Goal: Task Accomplishment & Management: Complete application form

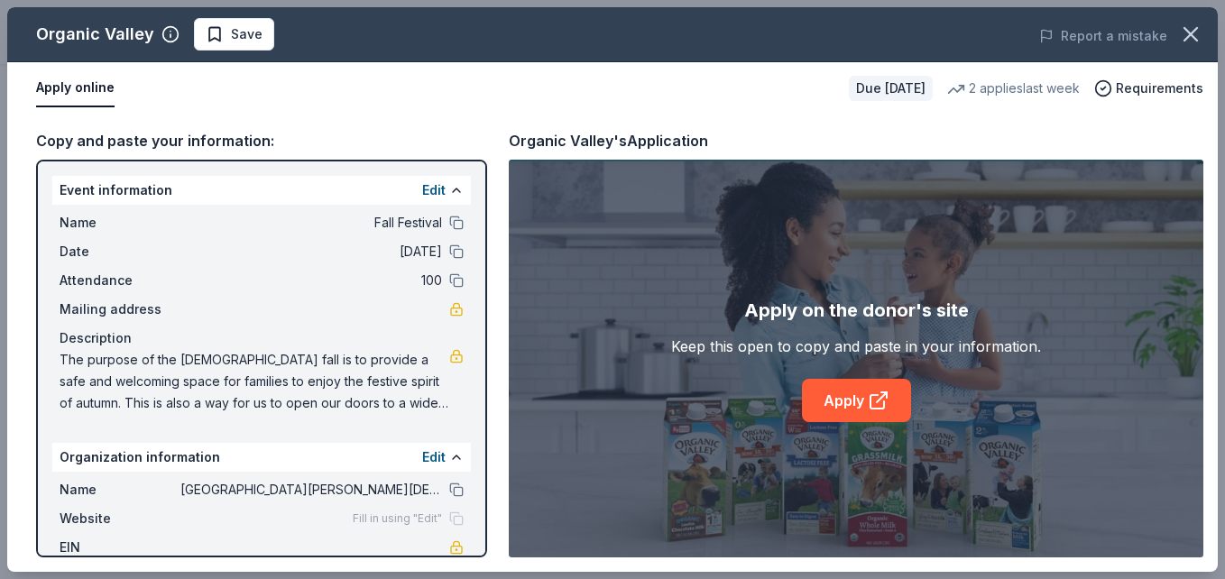
scroll to position [569, 0]
click at [864, 388] on link "Apply" at bounding box center [856, 400] width 109 height 43
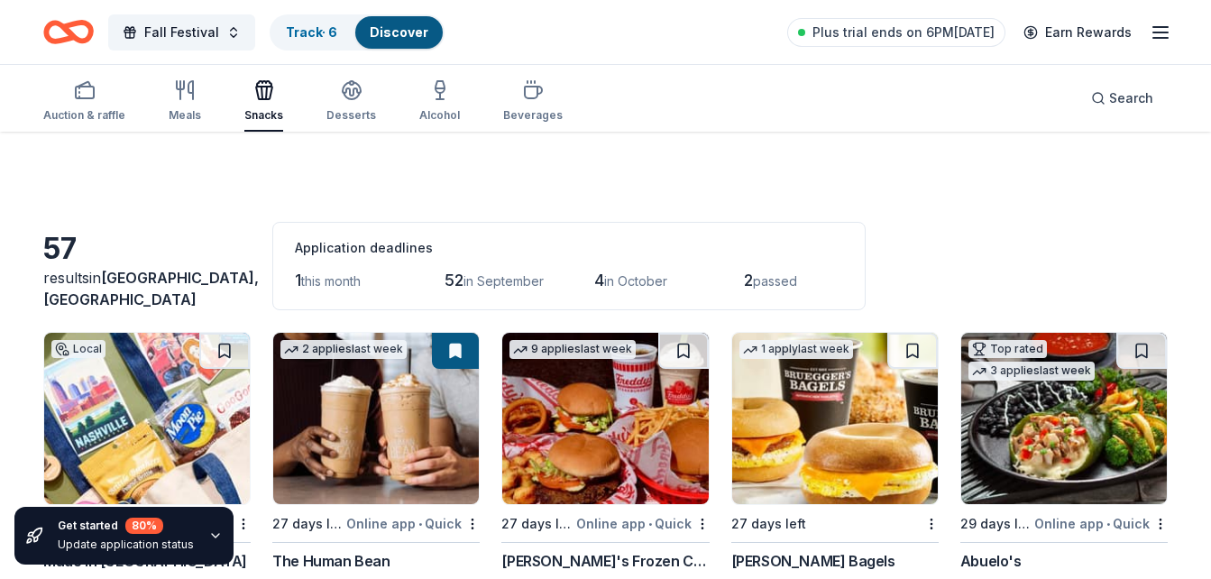
scroll to position [3833, 0]
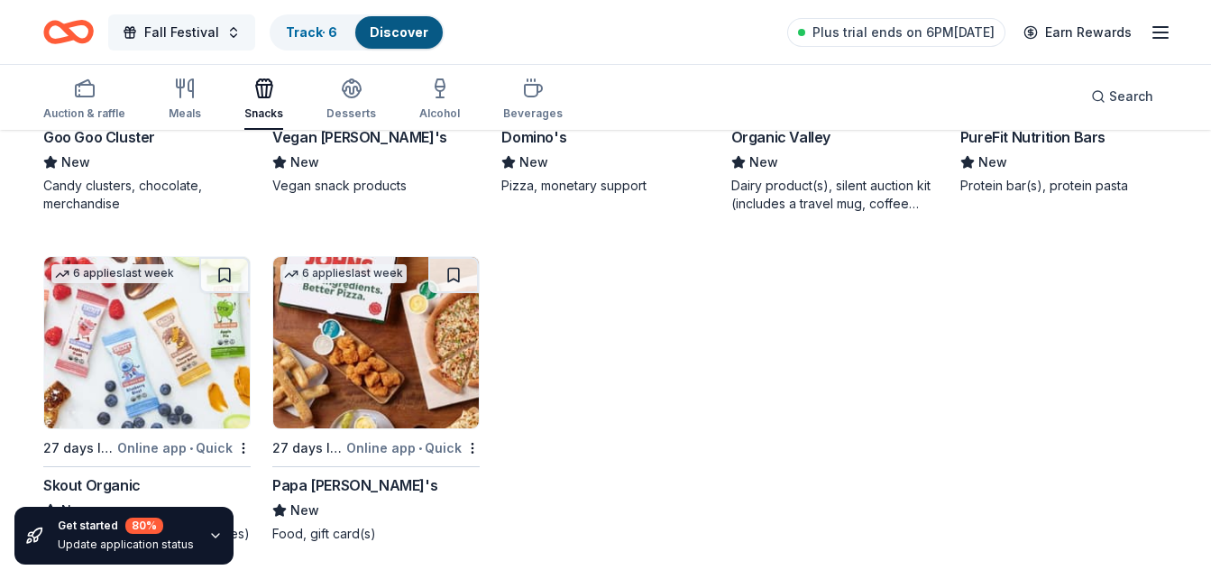
click at [164, 29] on span "Fall Festival" at bounding box center [181, 33] width 75 height 22
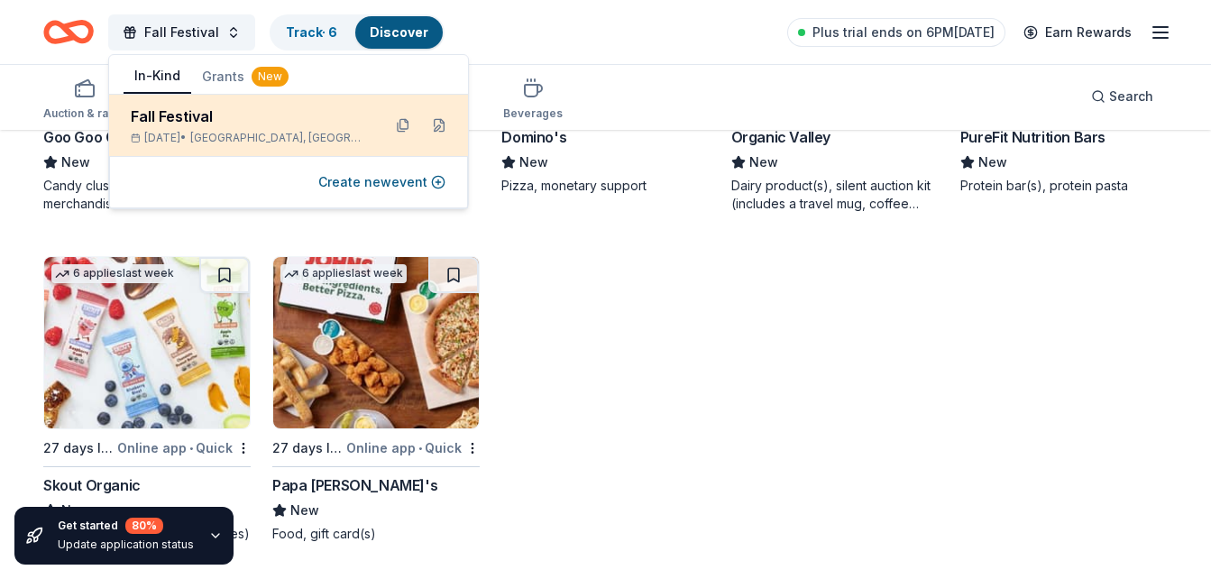
click at [240, 132] on span "Mercer, TN" at bounding box center [278, 138] width 177 height 14
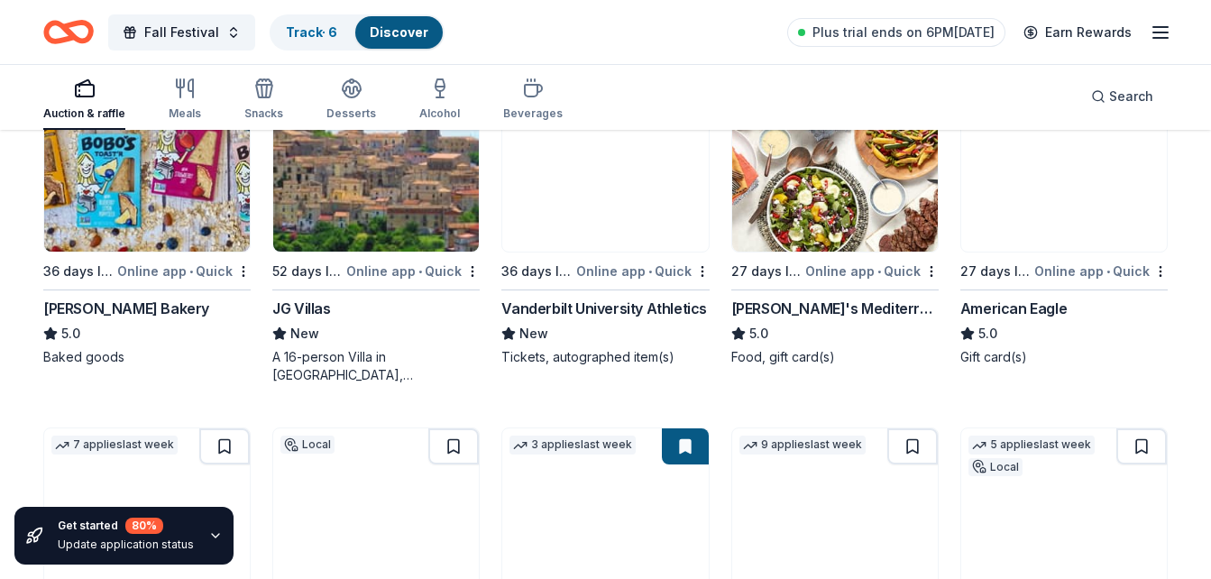
scroll to position [2239, 0]
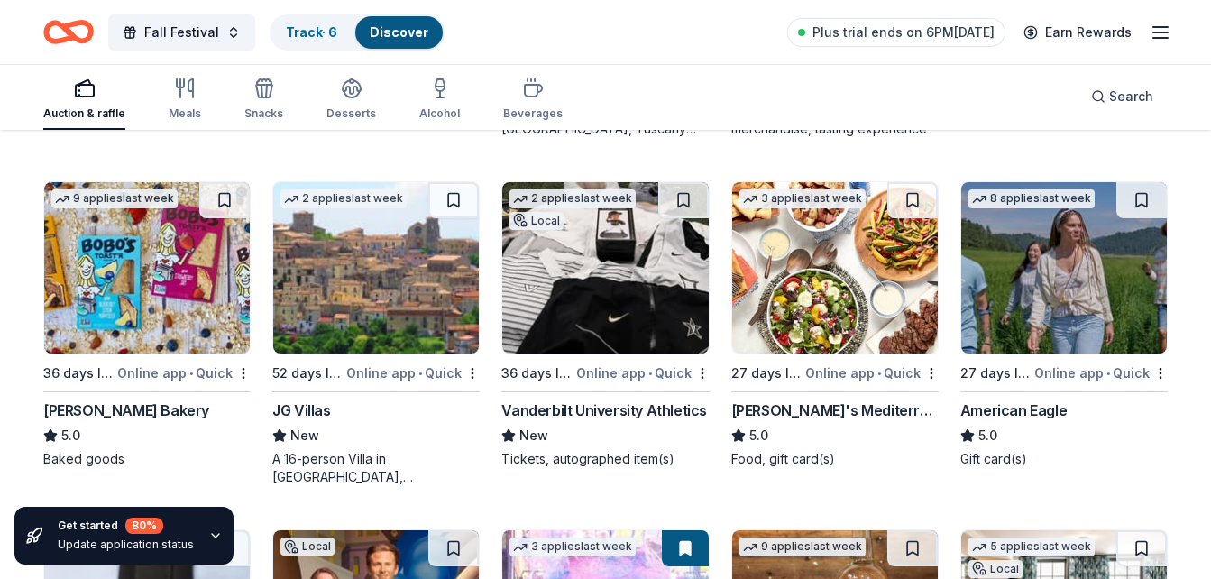
click at [83, 316] on img at bounding box center [147, 267] width 206 height 171
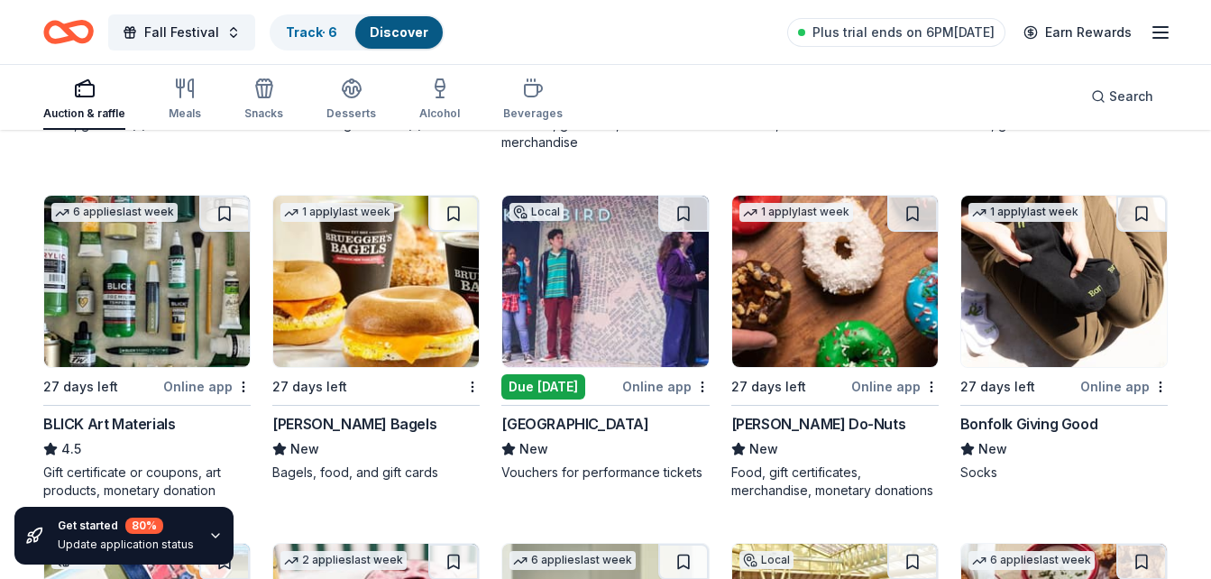
scroll to position [3659, 0]
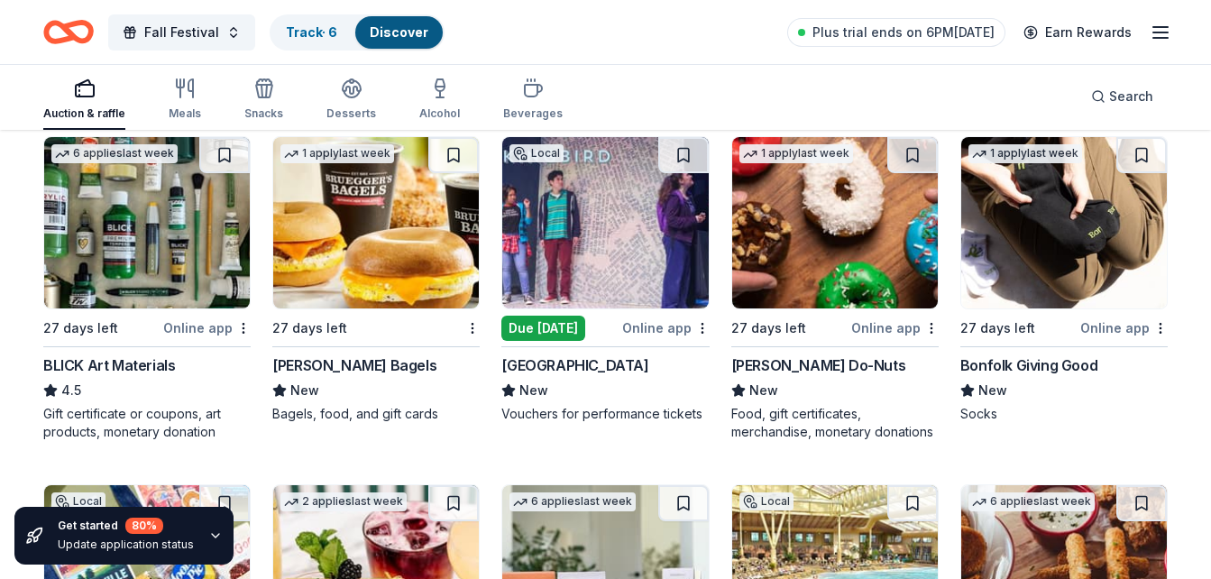
click at [795, 245] on img at bounding box center [835, 222] width 206 height 171
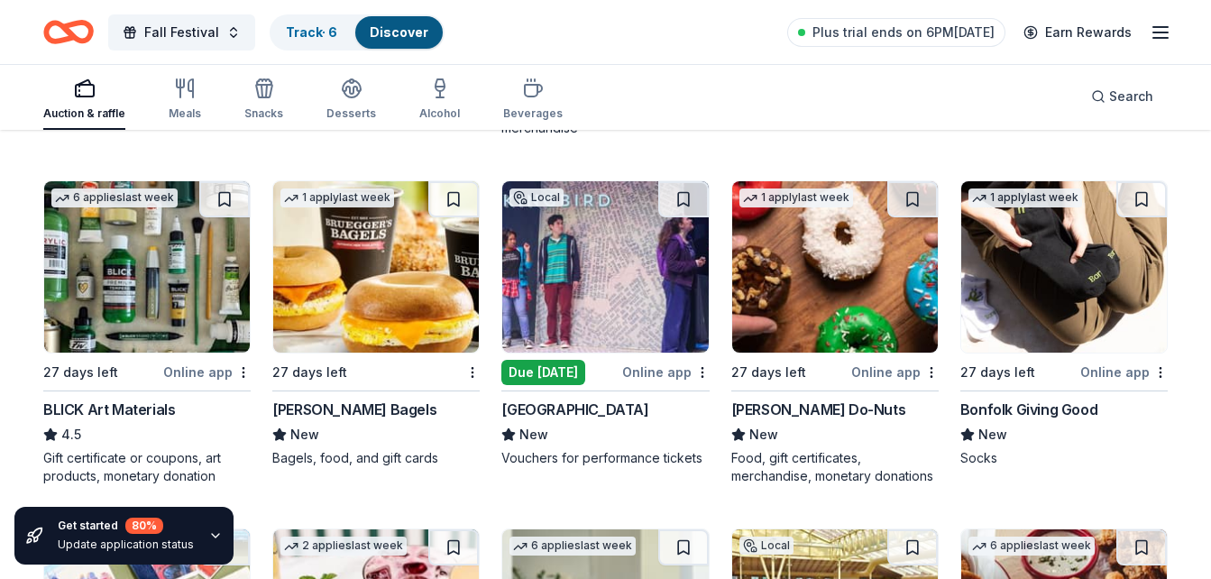
scroll to position [3600, 0]
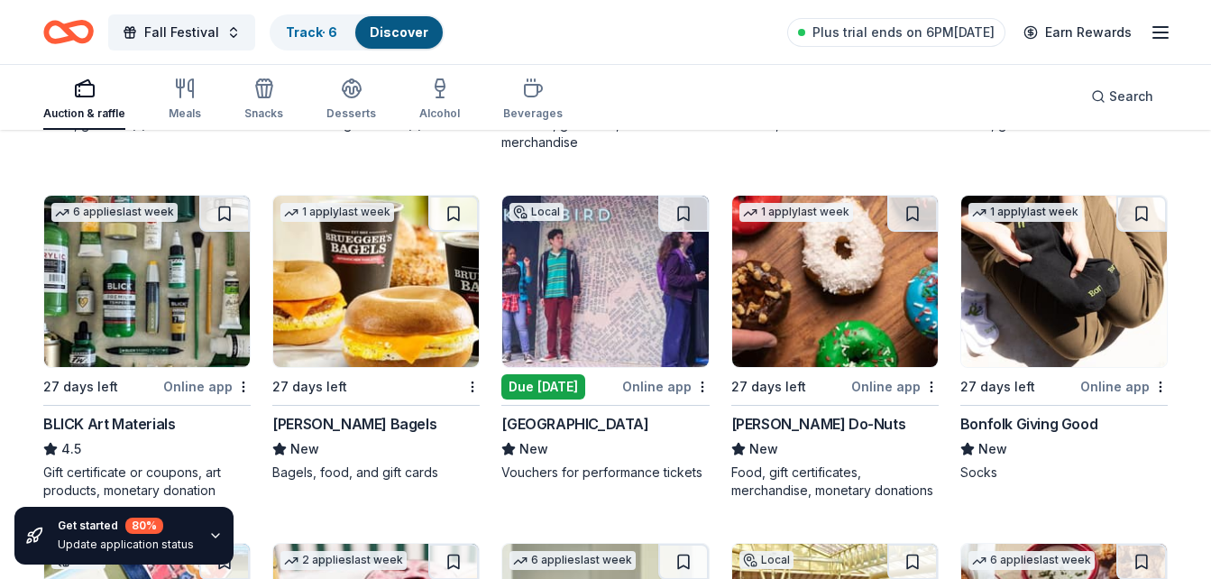
click at [1057, 297] on img at bounding box center [1064, 281] width 206 height 171
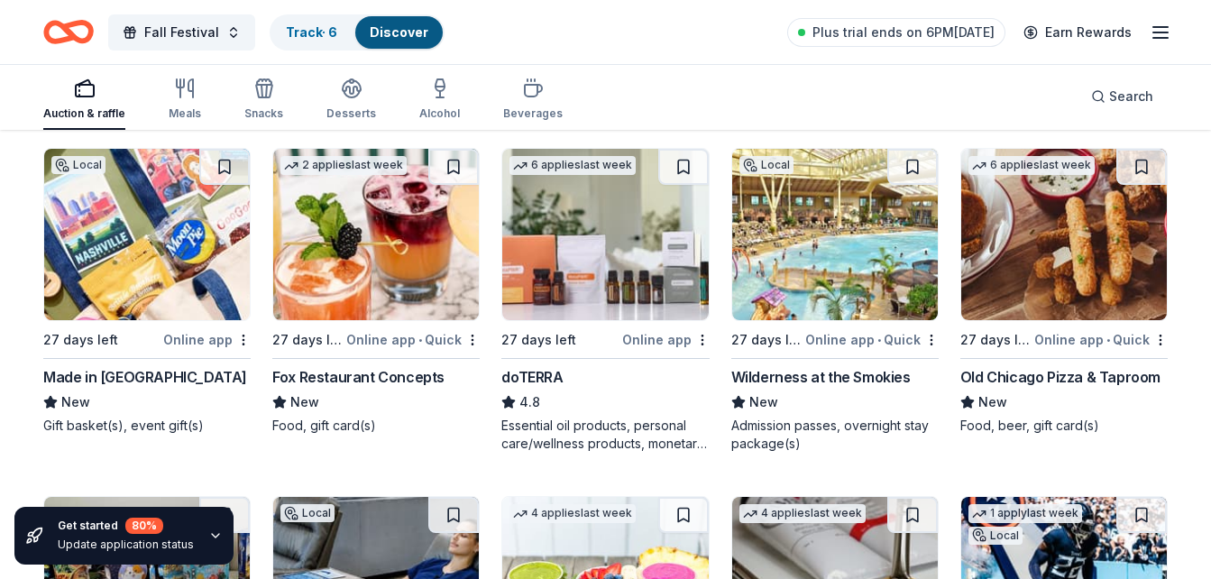
scroll to position [3951, 0]
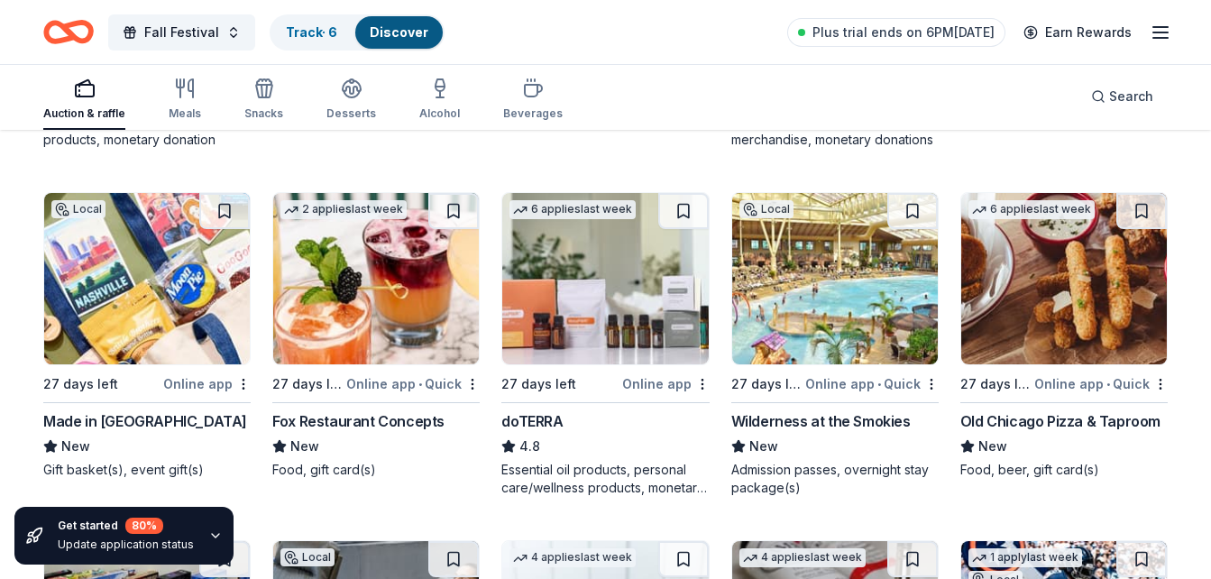
click at [561, 294] on img at bounding box center [605, 278] width 206 height 171
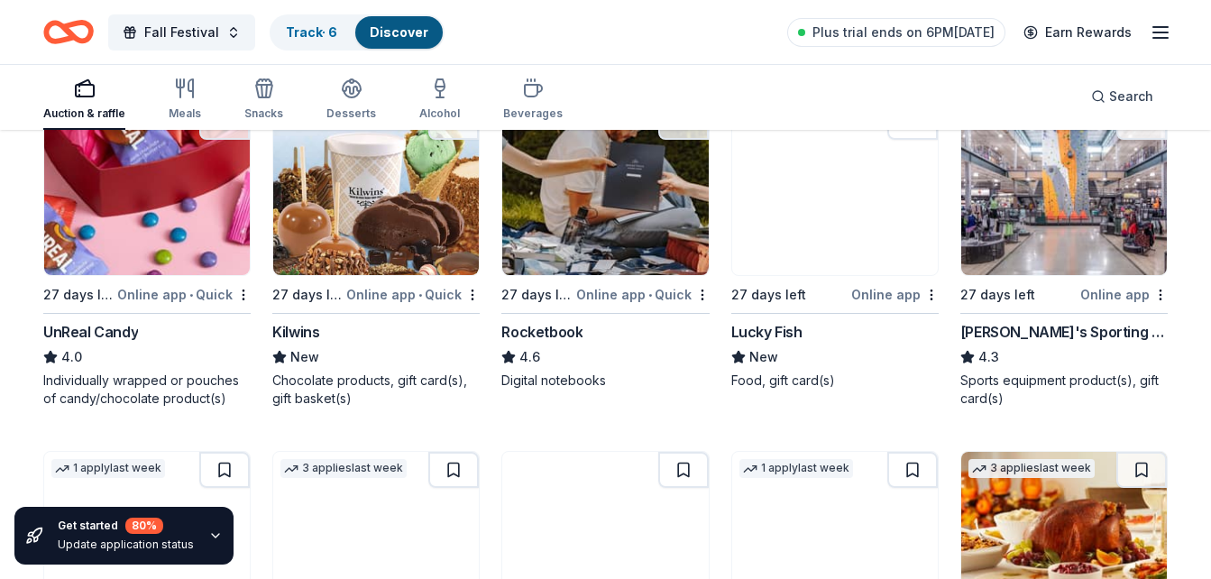
scroll to position [5429, 0]
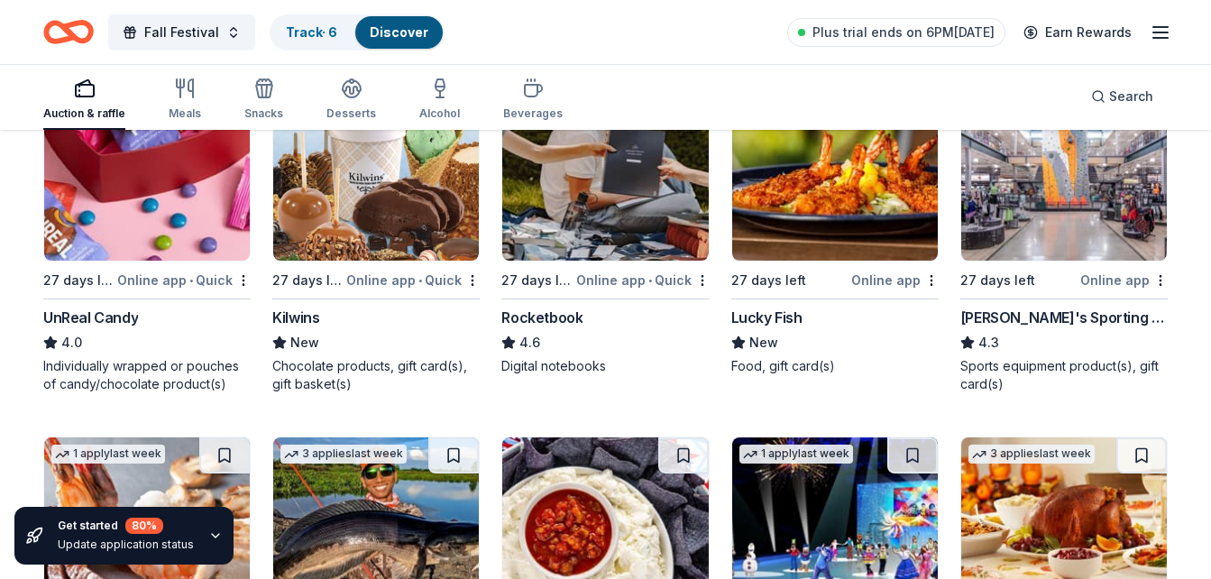
click at [357, 169] on img at bounding box center [376, 174] width 206 height 171
click at [626, 196] on img at bounding box center [605, 174] width 206 height 171
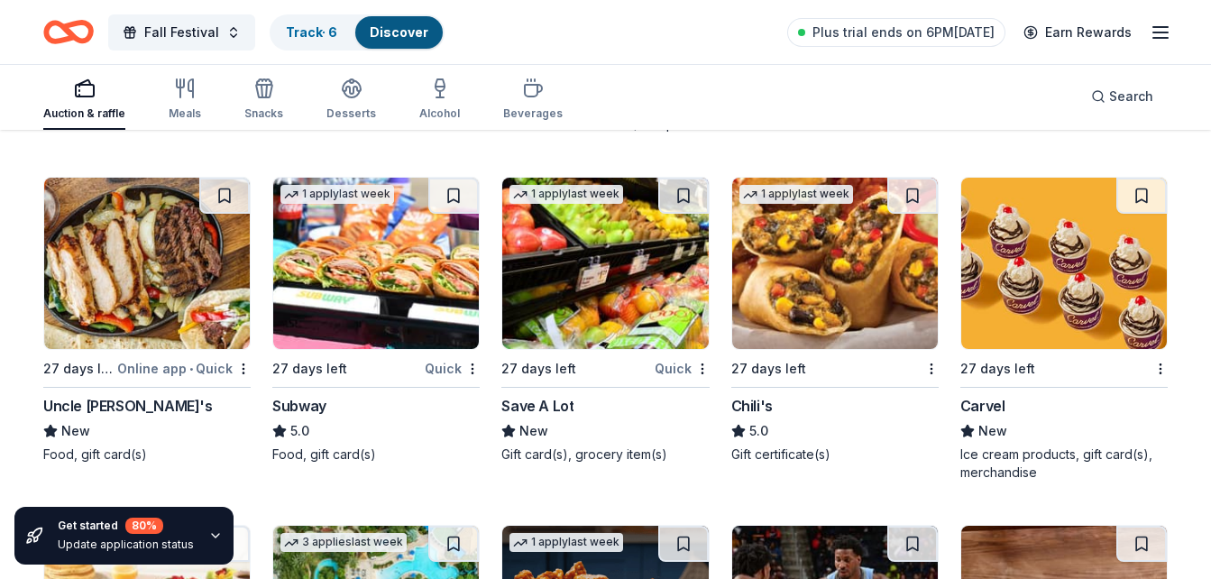
scroll to position [7756, 0]
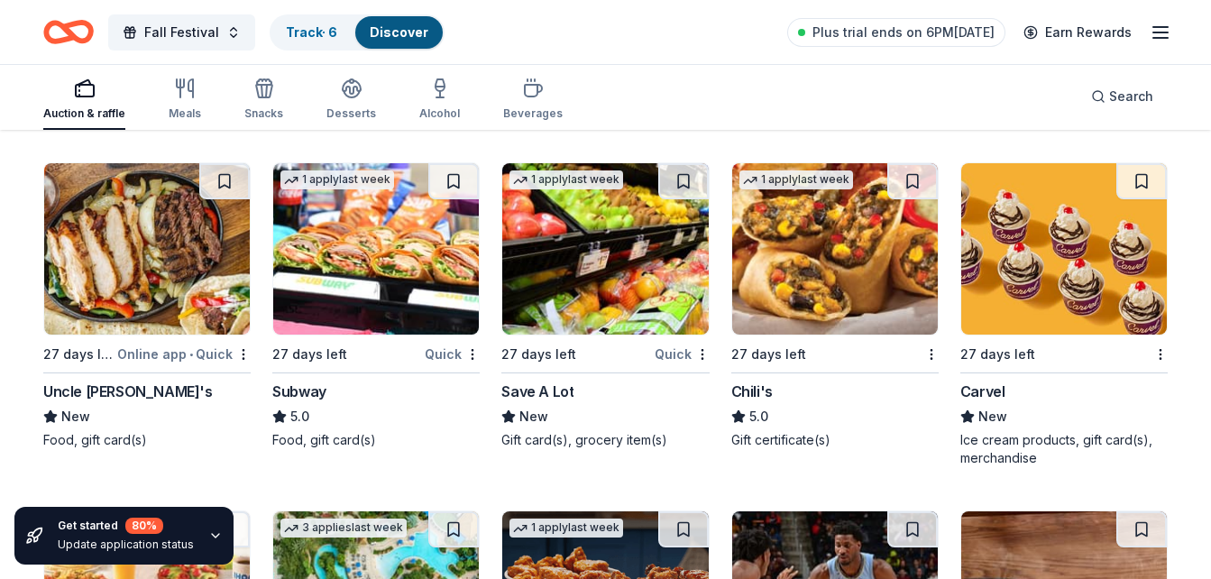
click at [599, 266] on img at bounding box center [605, 248] width 206 height 171
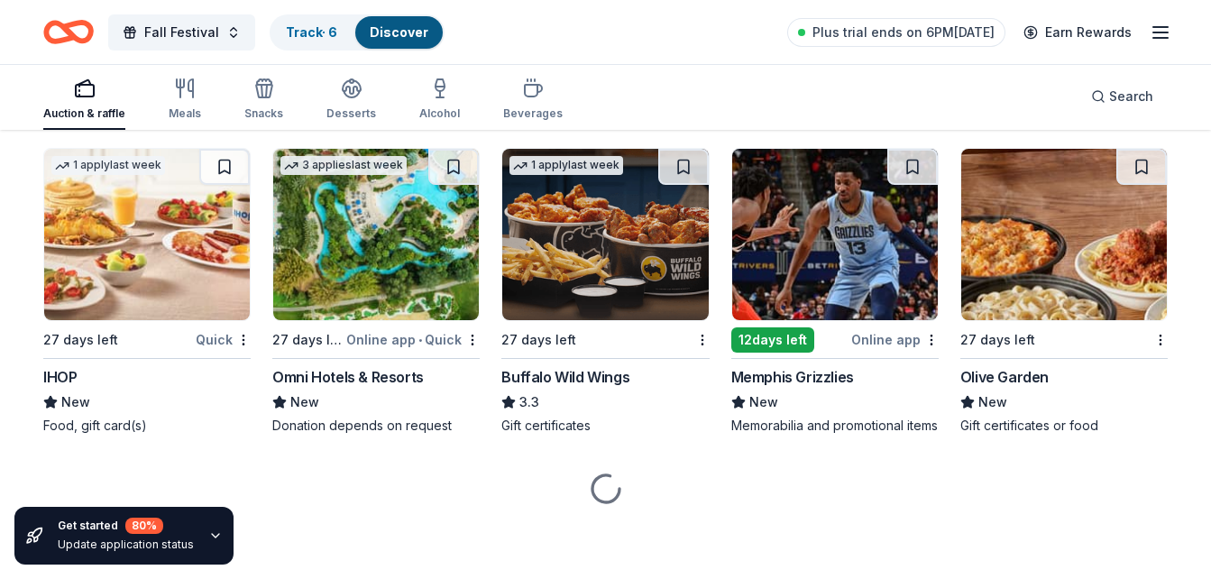
scroll to position [8136, 0]
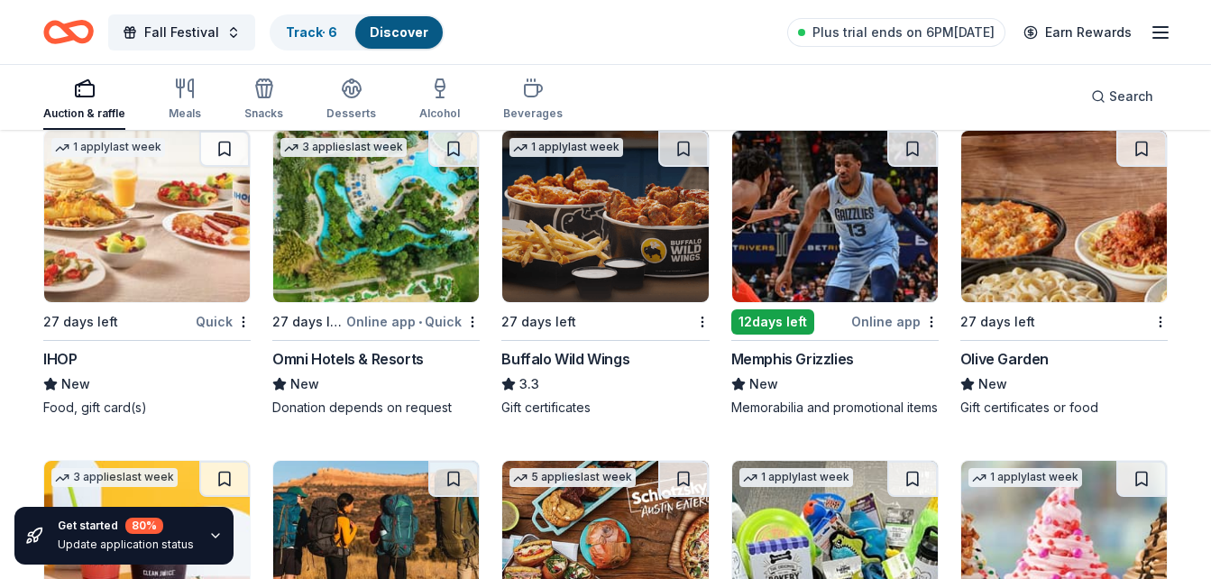
click at [796, 236] on img at bounding box center [835, 216] width 206 height 171
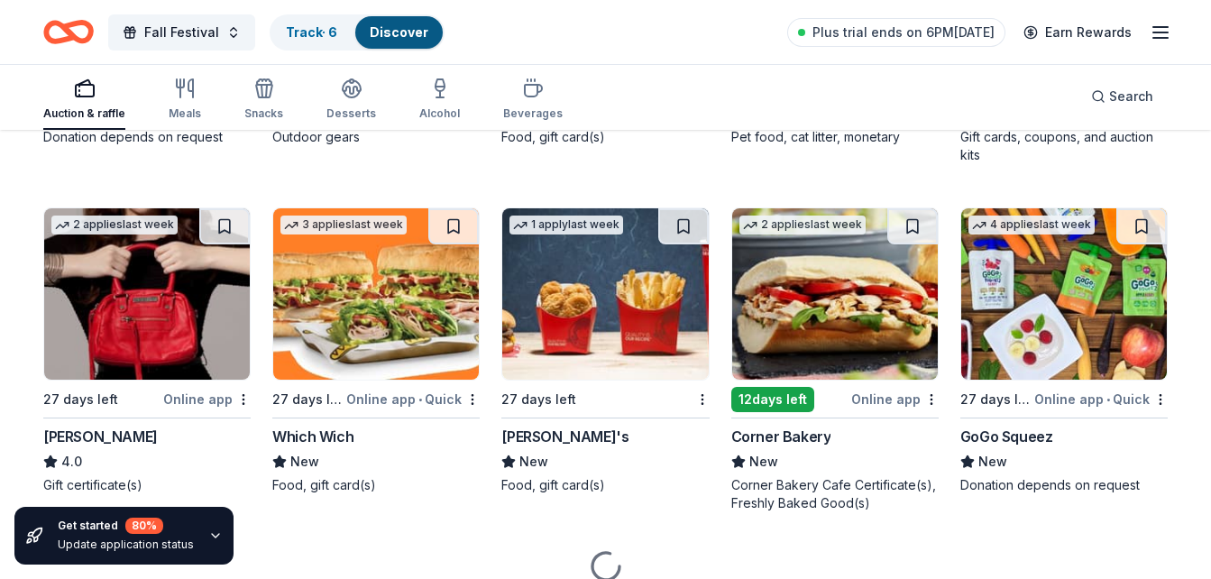
scroll to position [8752, 0]
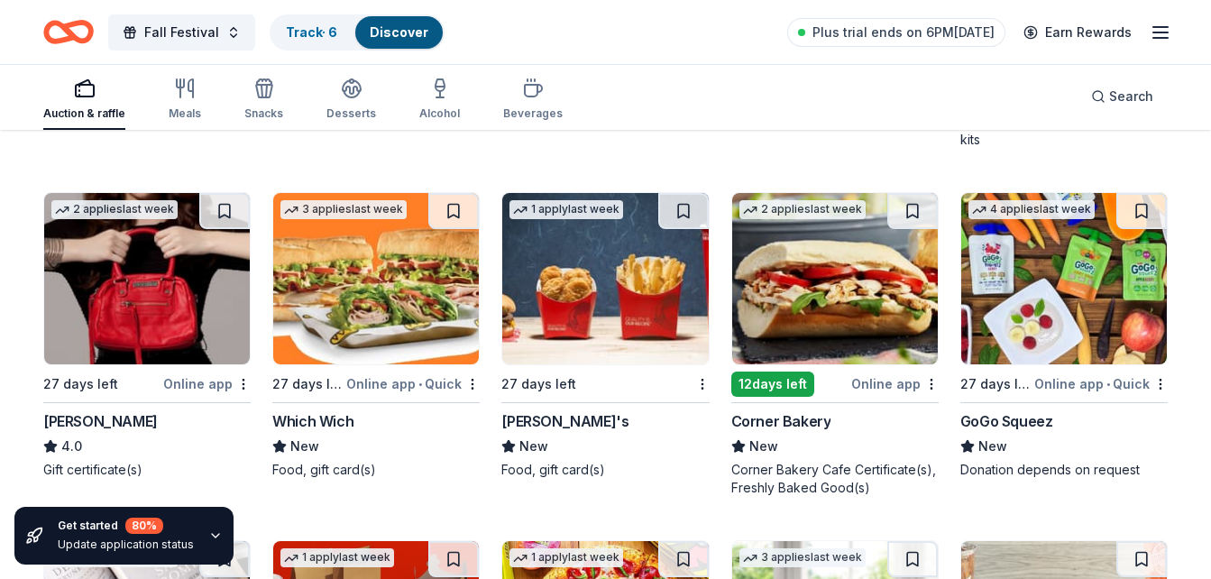
click at [619, 299] on img at bounding box center [605, 278] width 206 height 171
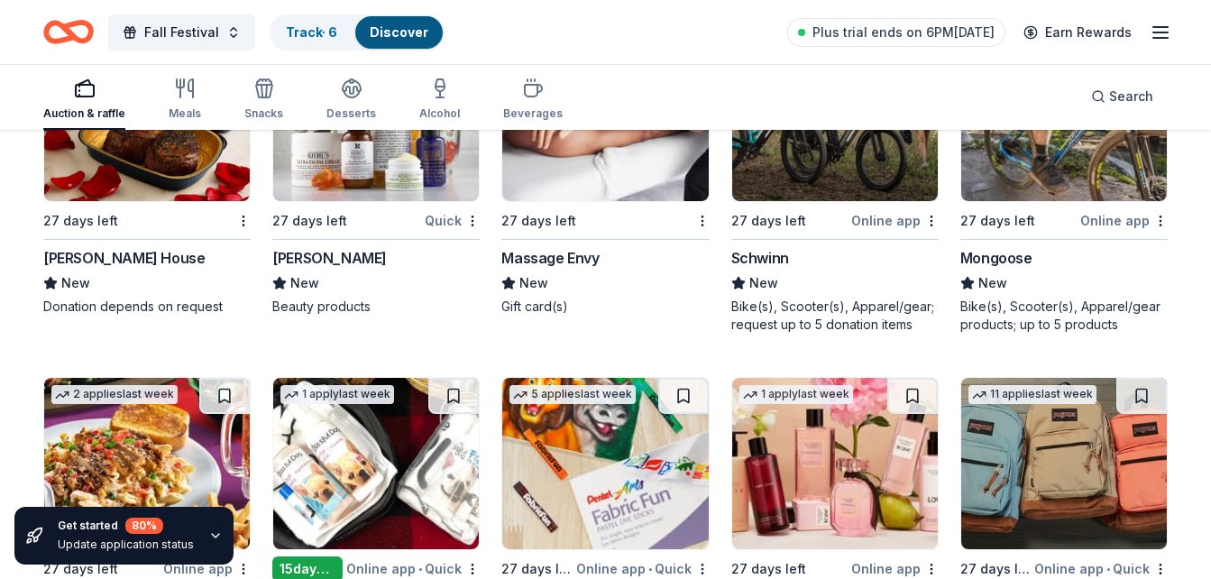
scroll to position [9522, 0]
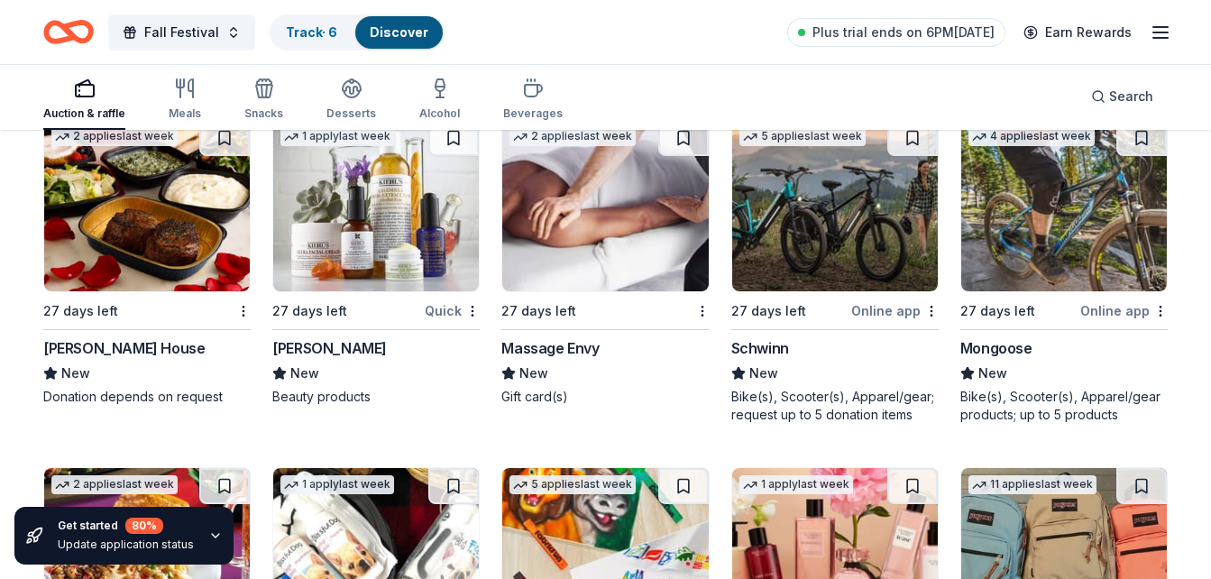
click at [87, 231] on img at bounding box center [147, 205] width 206 height 171
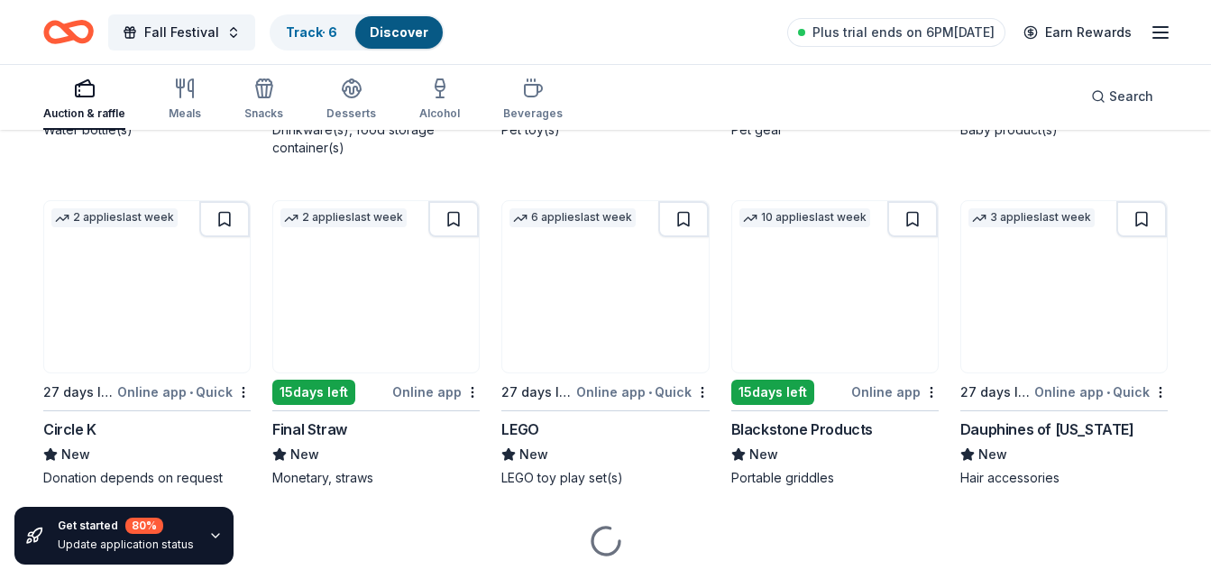
scroll to position [12247, 0]
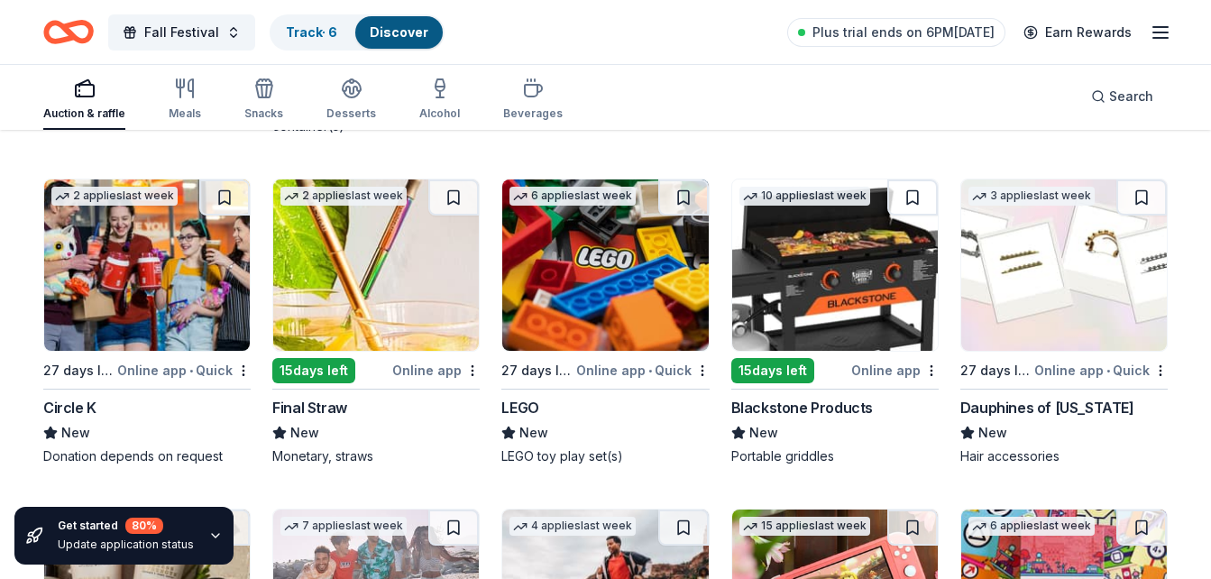
click at [626, 289] on img at bounding box center [605, 264] width 206 height 171
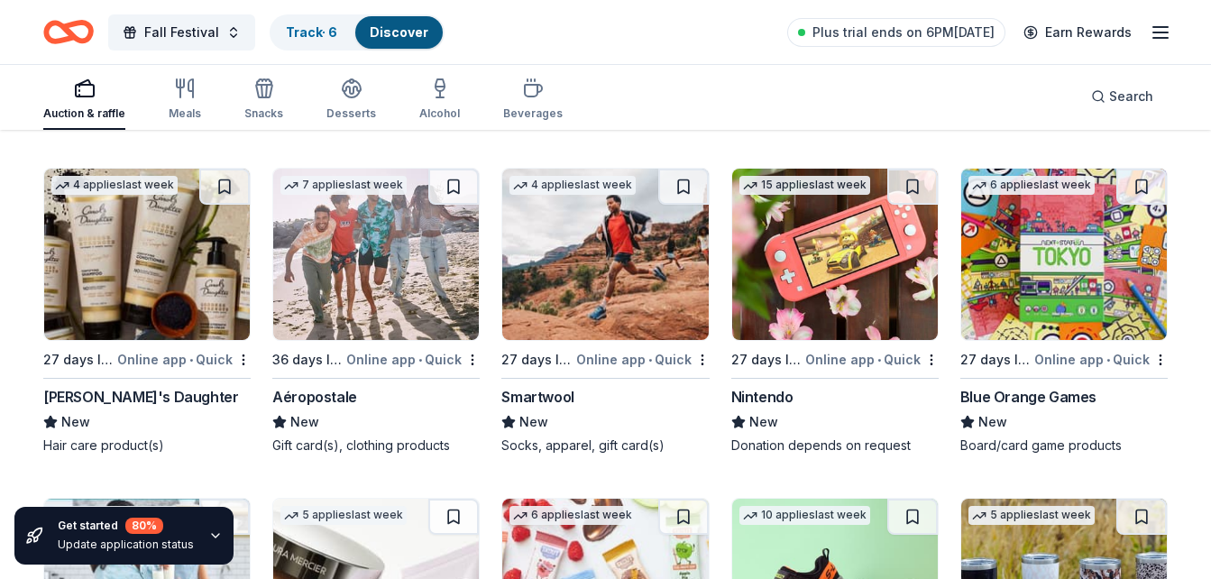
scroll to position [12610, 0]
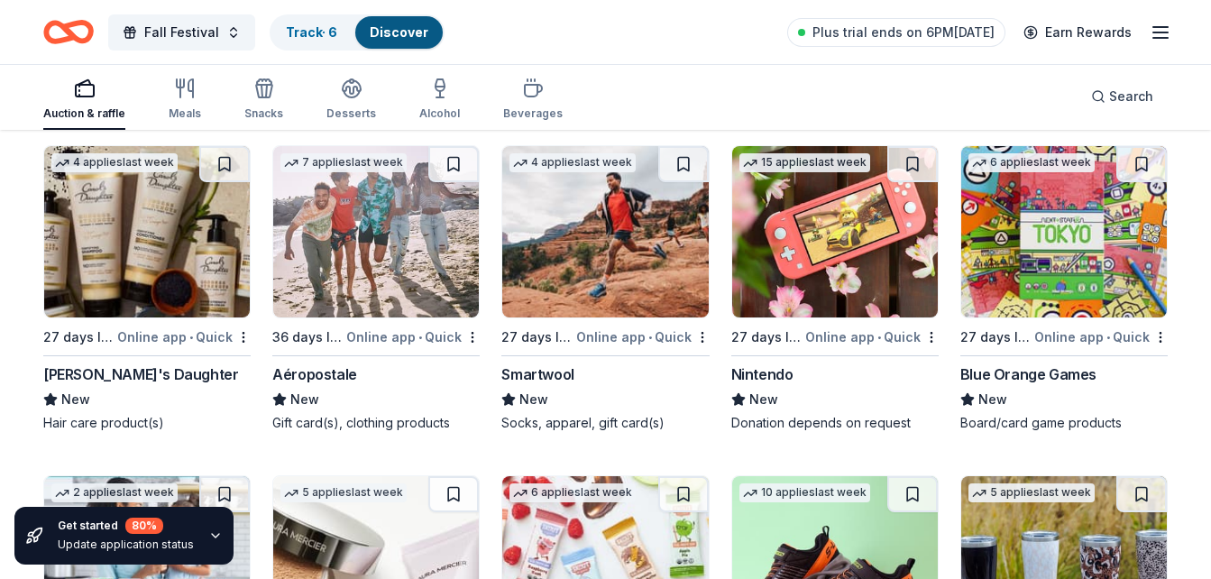
click at [87, 250] on img at bounding box center [147, 231] width 206 height 171
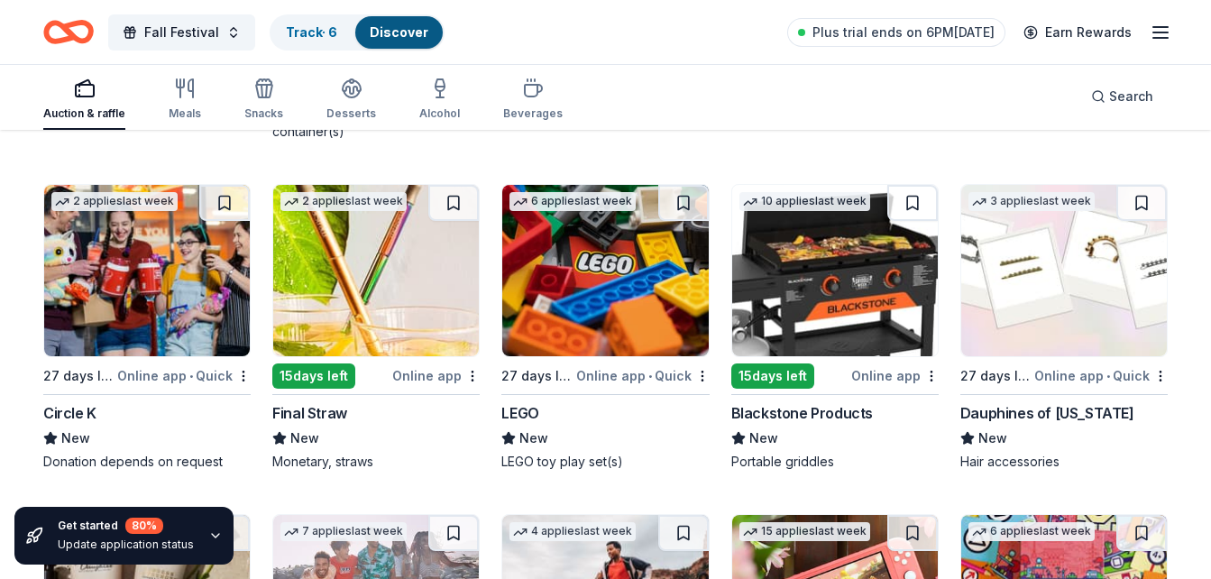
scroll to position [12218, 0]
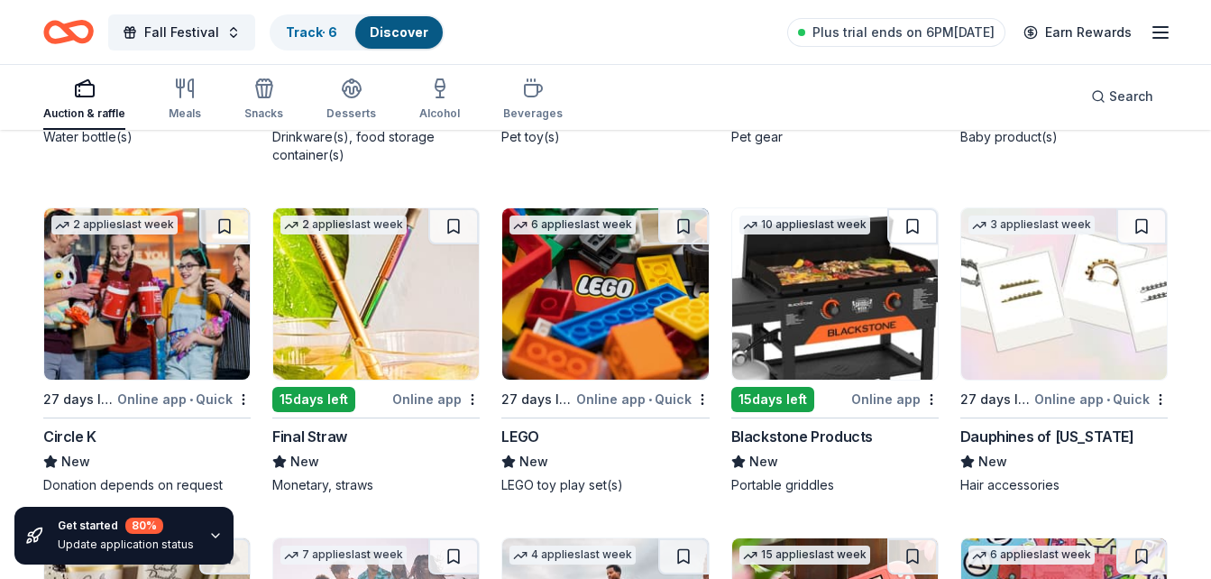
click at [839, 363] on img at bounding box center [835, 293] width 206 height 171
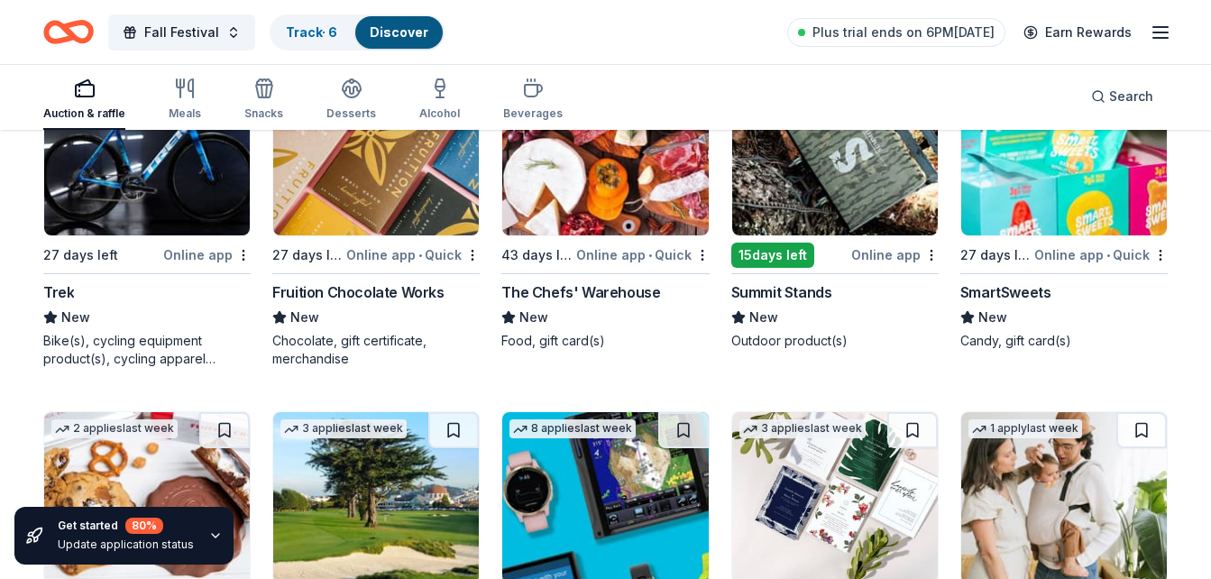
scroll to position [11200, 0]
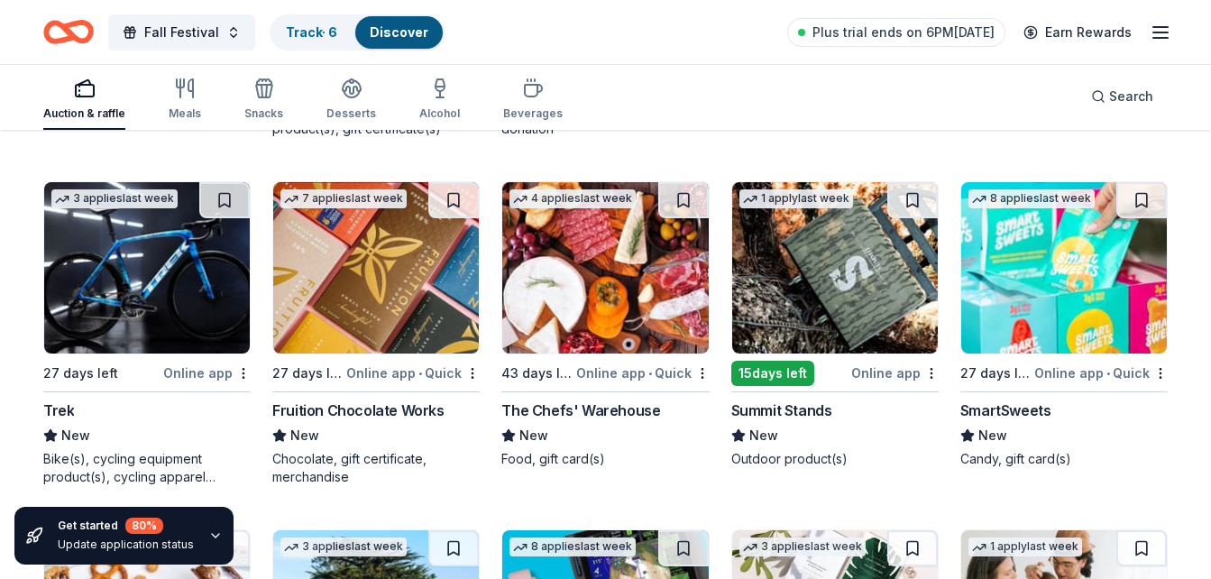
click at [616, 301] on img at bounding box center [605, 267] width 206 height 171
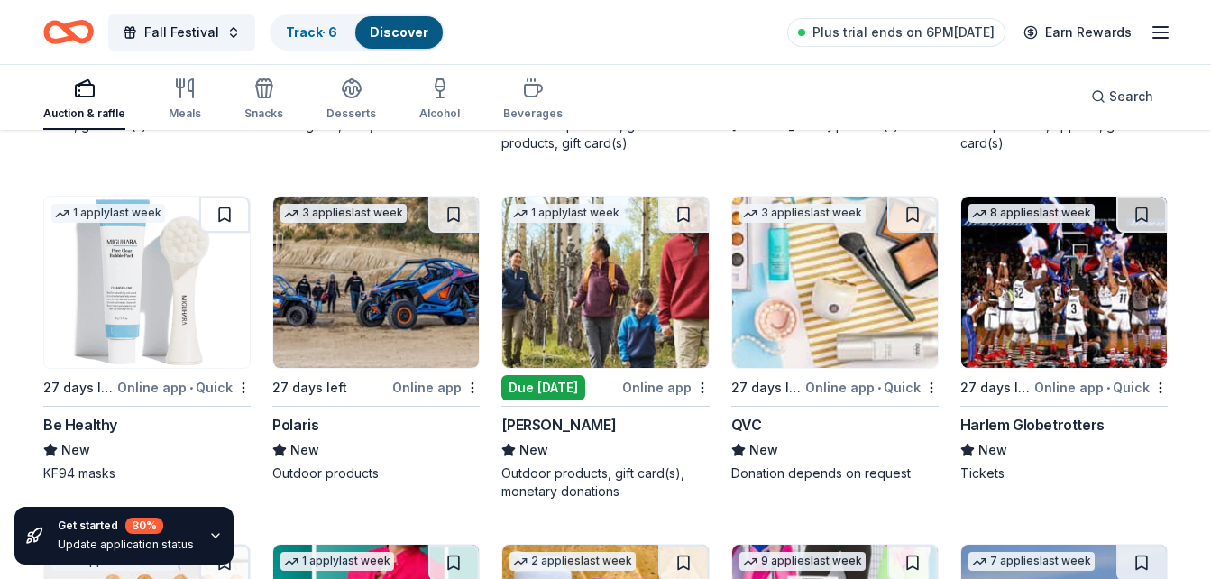
scroll to position [10466, 0]
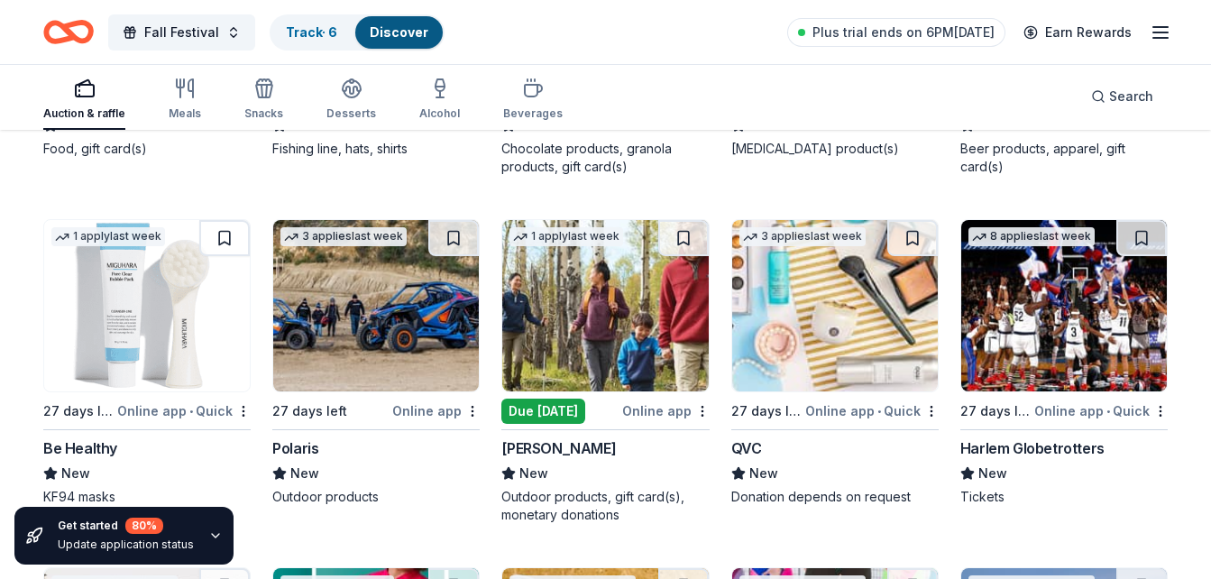
click at [584, 336] on img at bounding box center [605, 305] width 206 height 171
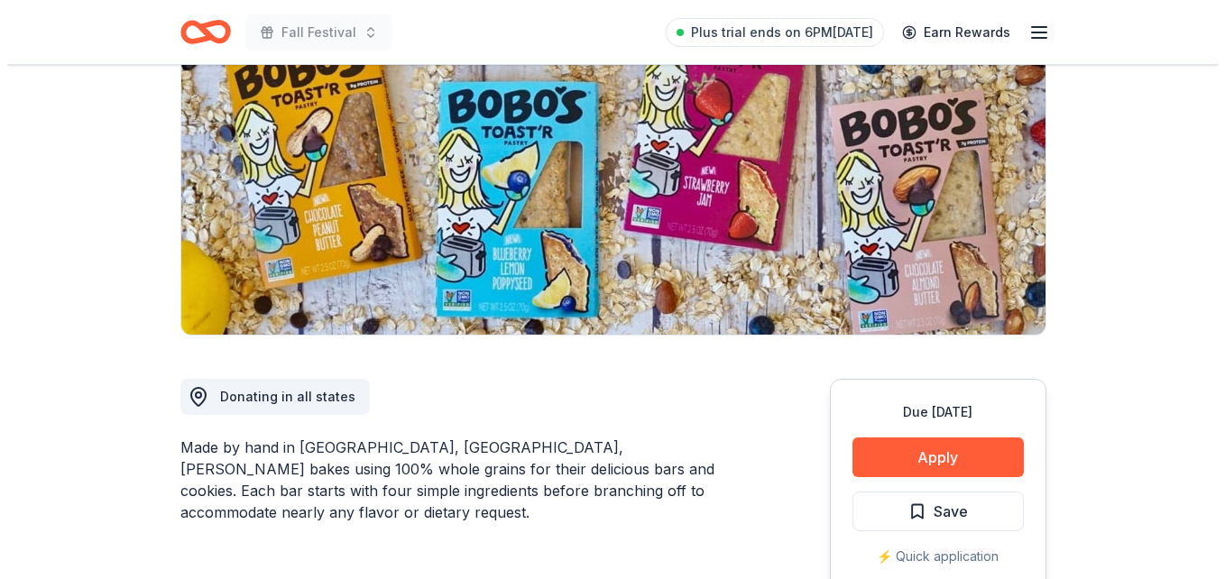
scroll to position [393, 0]
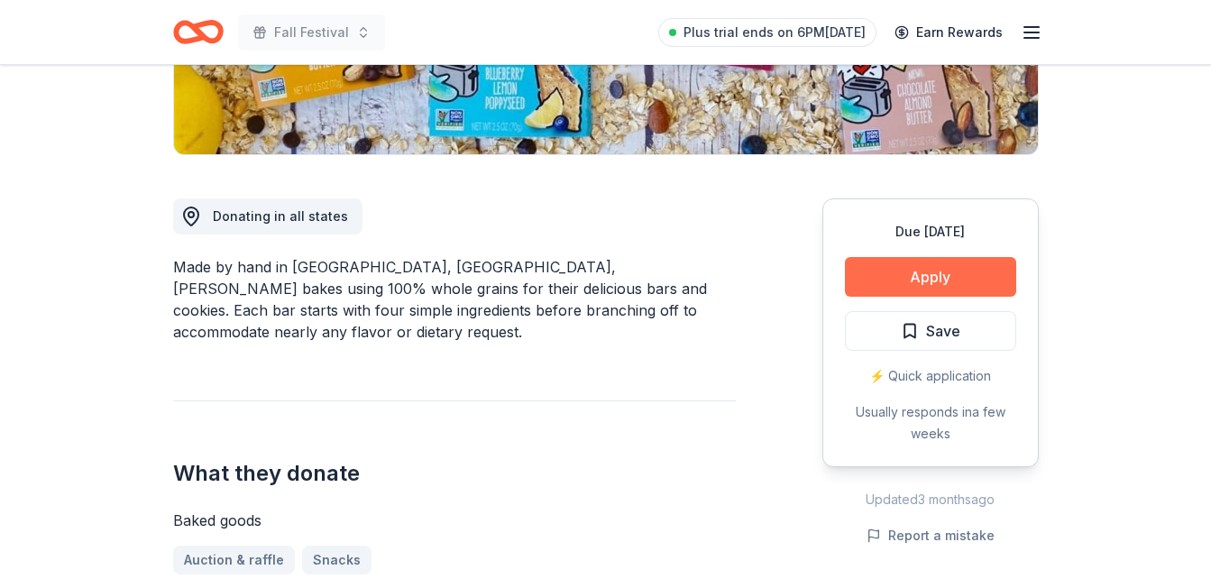
click at [904, 263] on button "Apply" at bounding box center [930, 277] width 171 height 40
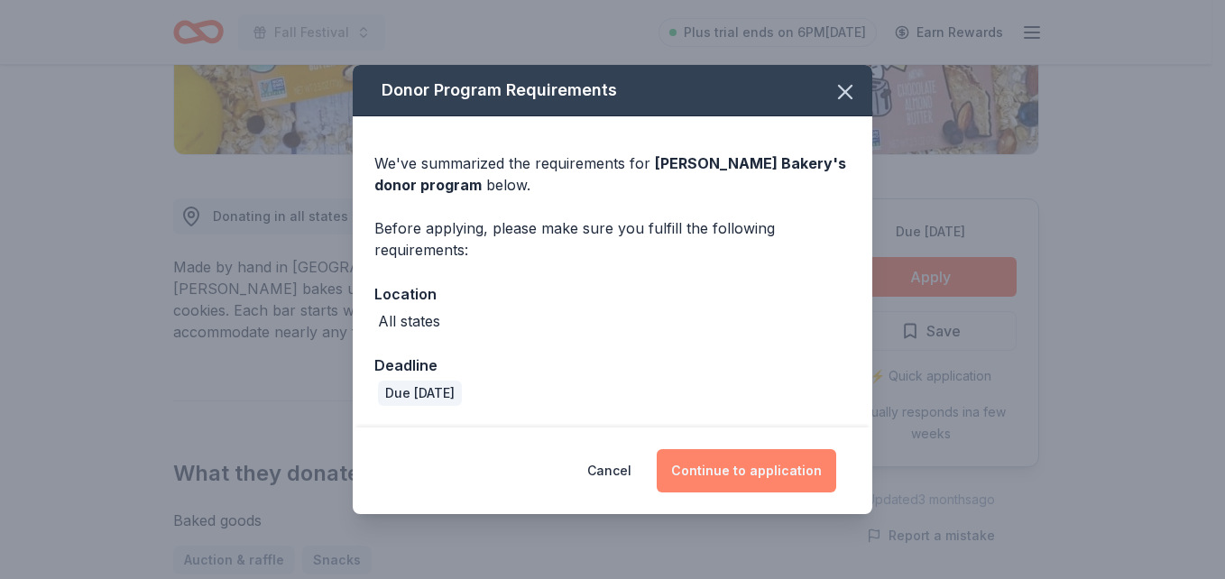
click at [751, 473] on button "Continue to application" at bounding box center [746, 470] width 179 height 43
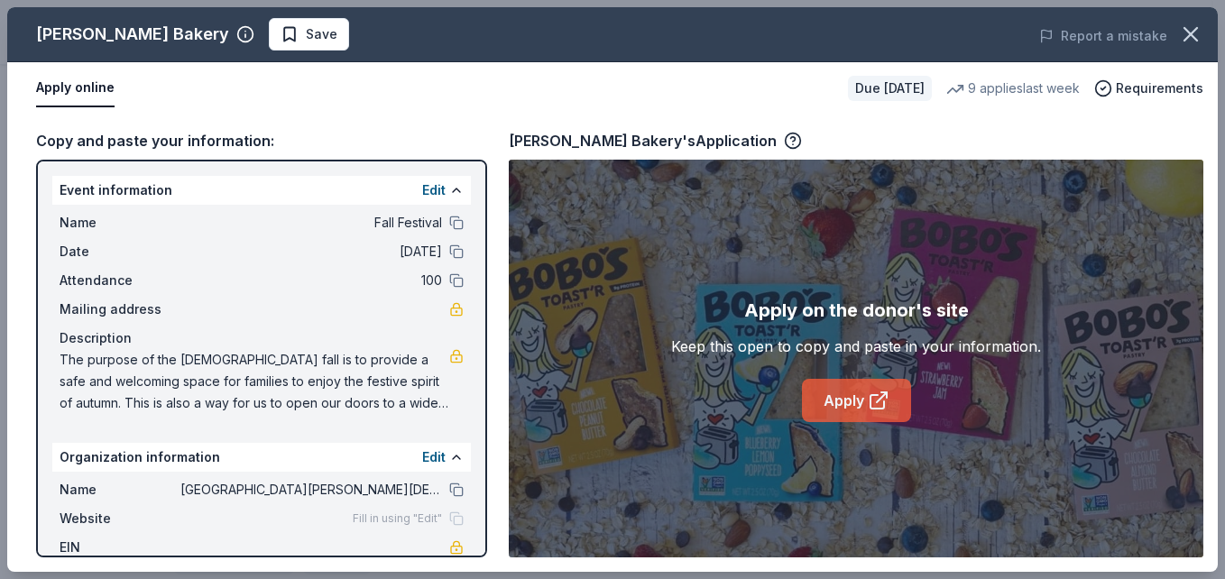
click at [837, 413] on link "Apply" at bounding box center [856, 400] width 109 height 43
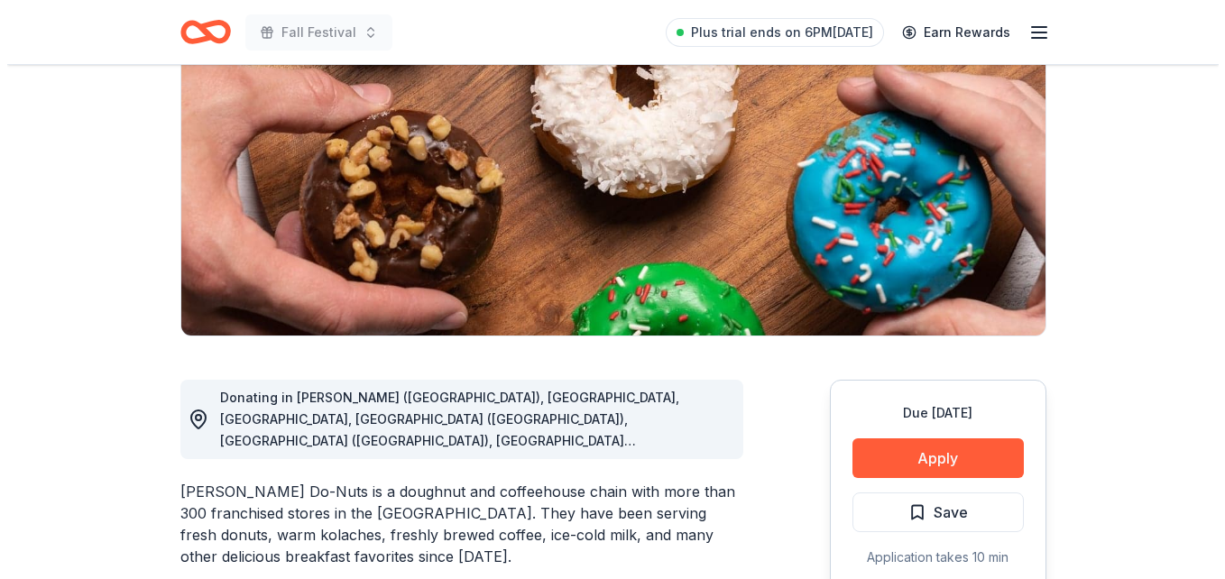
scroll to position [216, 0]
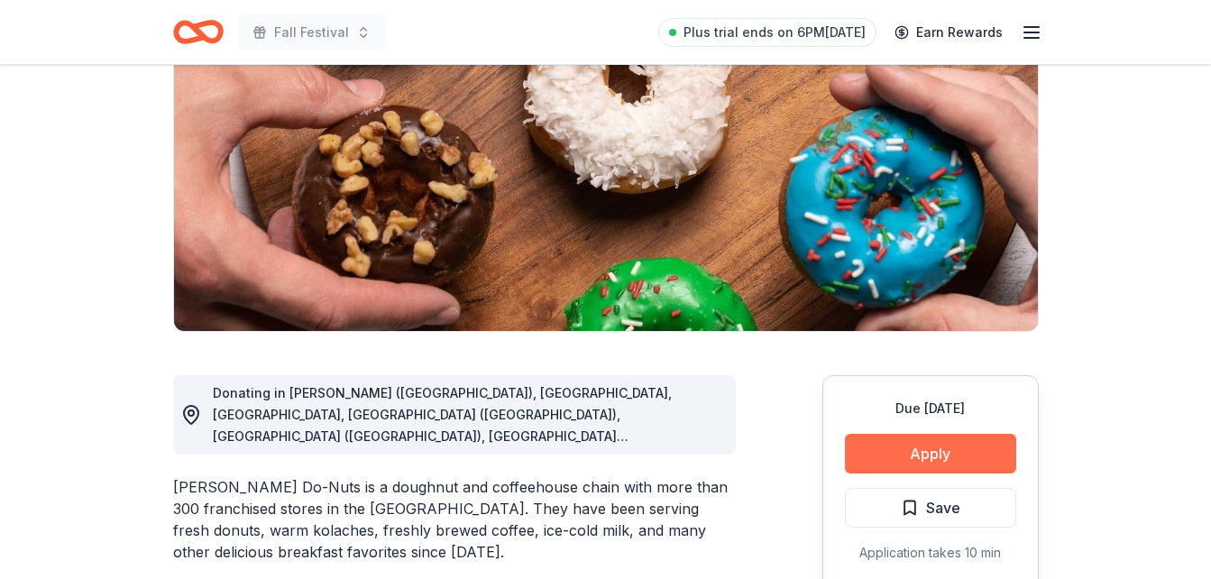
click at [902, 456] on button "Apply" at bounding box center [930, 454] width 171 height 40
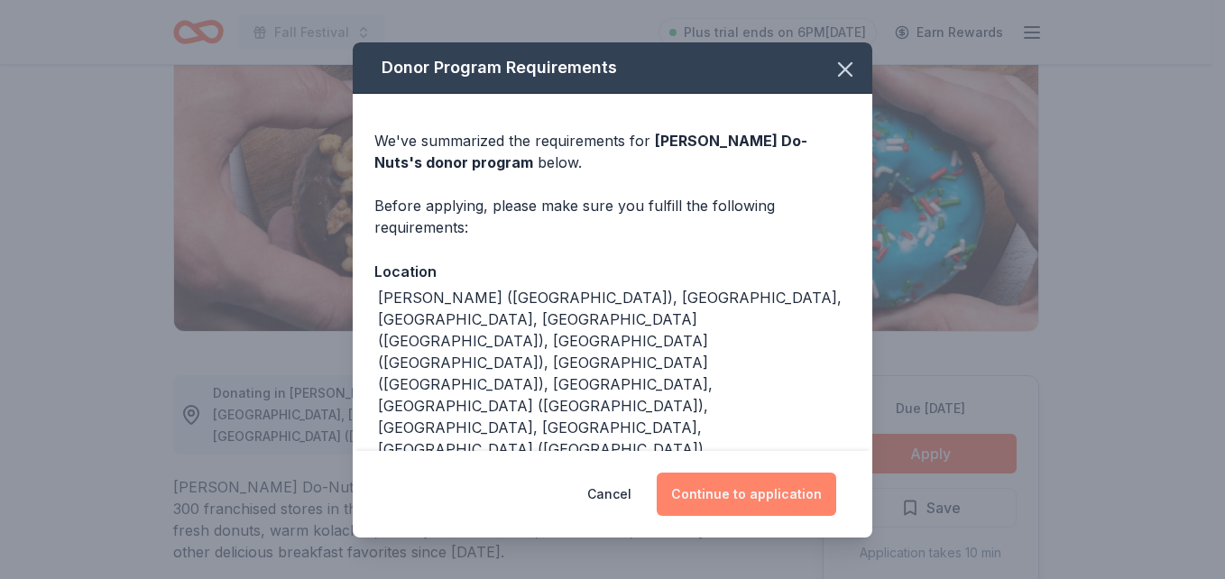
click at [721, 495] on button "Continue to application" at bounding box center [746, 494] width 179 height 43
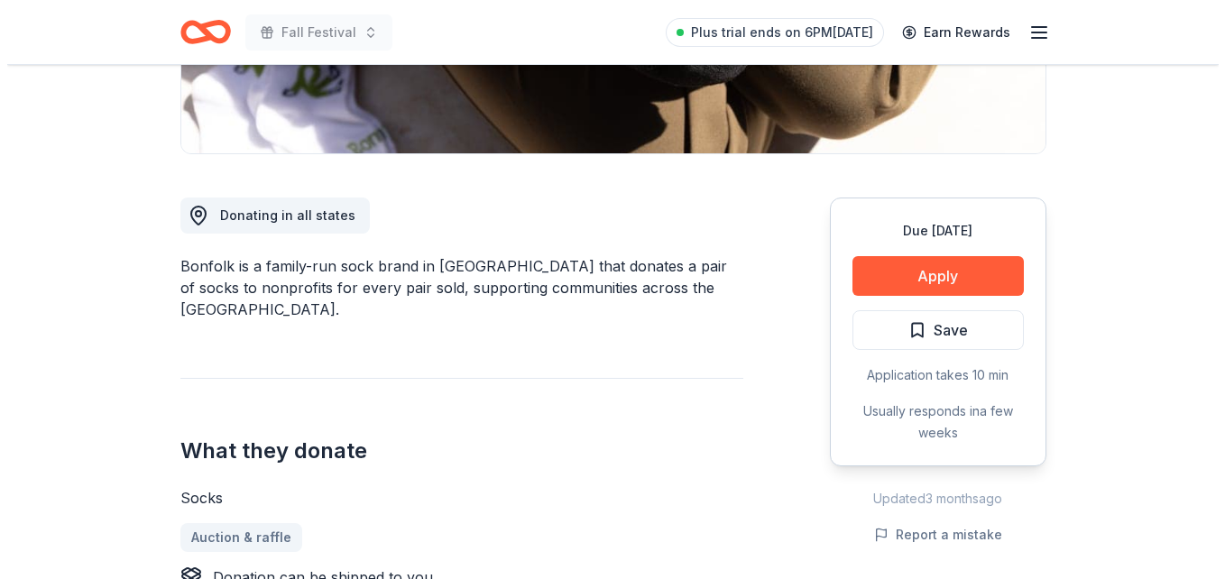
scroll to position [399, 0]
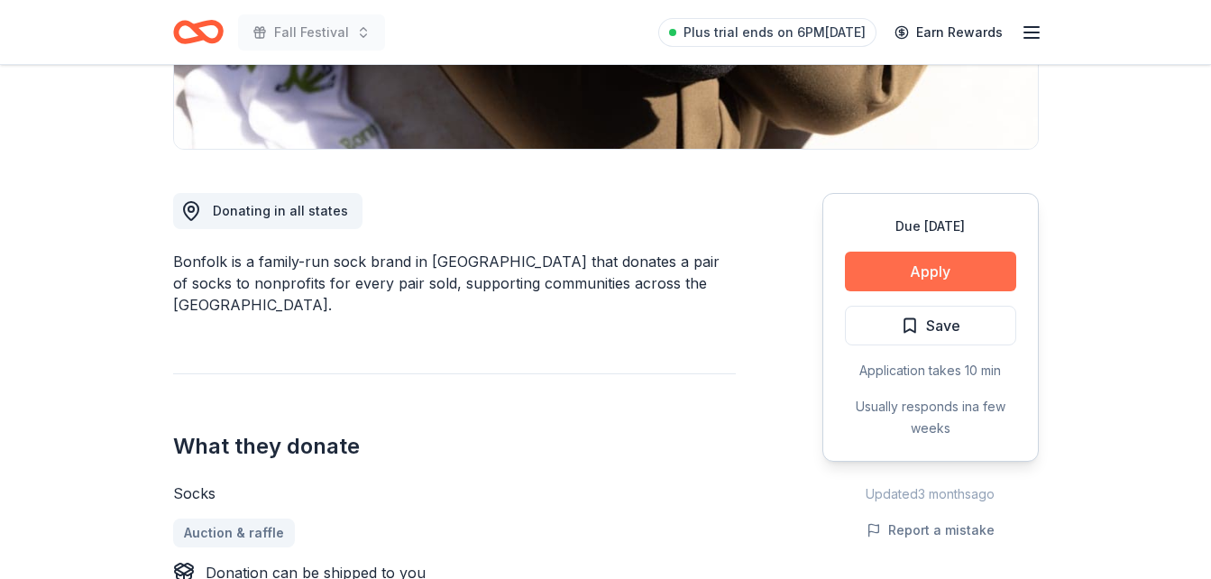
click at [924, 270] on button "Apply" at bounding box center [930, 272] width 171 height 40
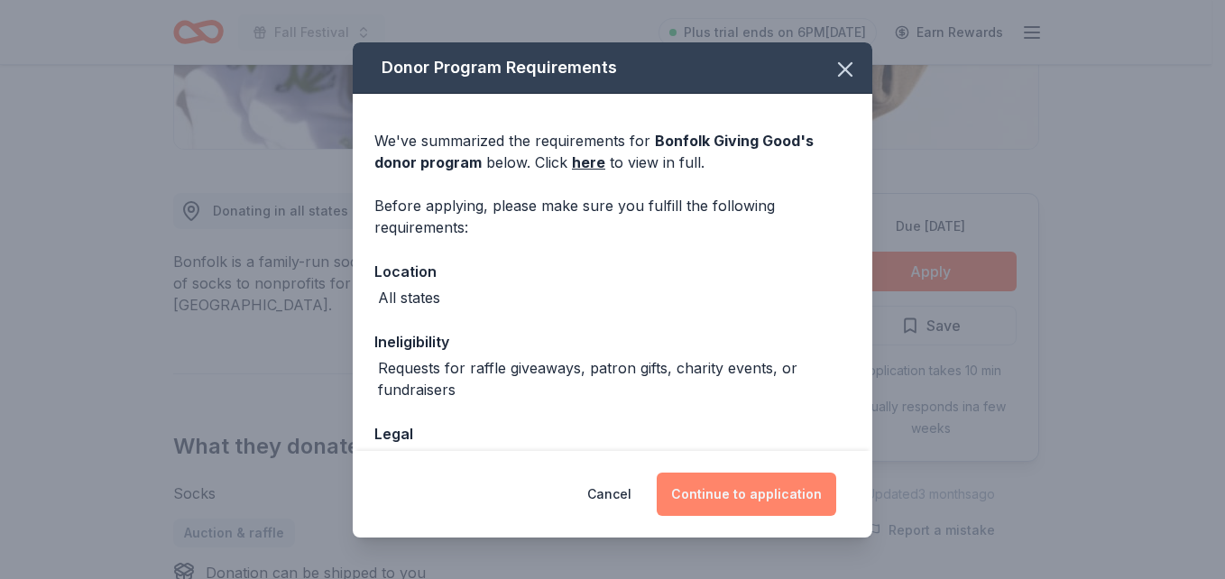
click at [763, 494] on button "Continue to application" at bounding box center [746, 494] width 179 height 43
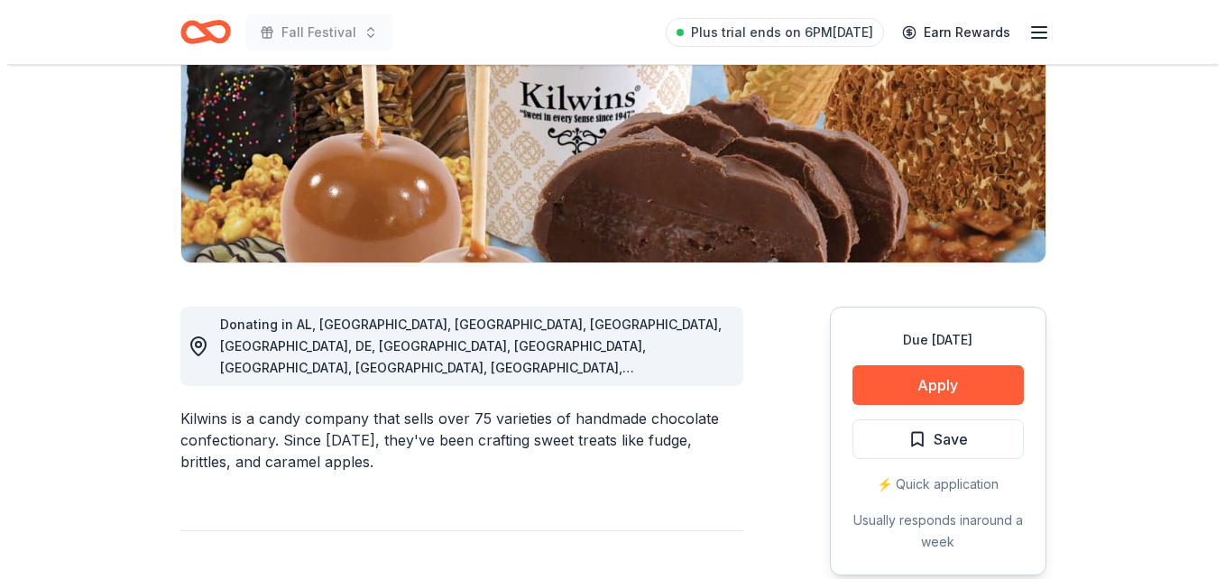
scroll to position [294, 0]
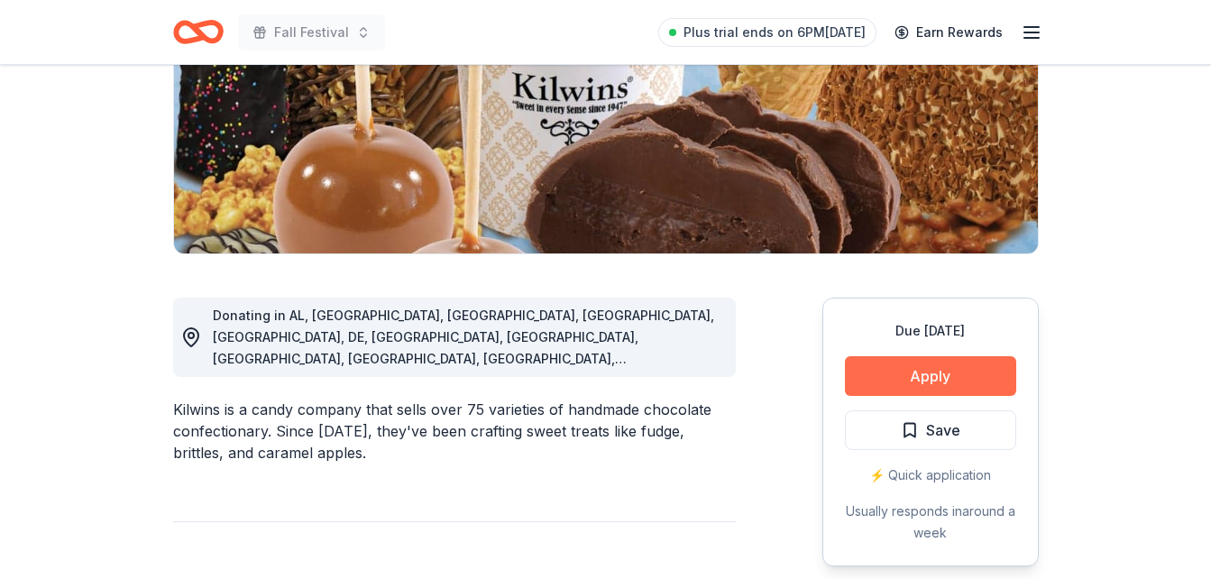
click at [929, 369] on button "Apply" at bounding box center [930, 376] width 171 height 40
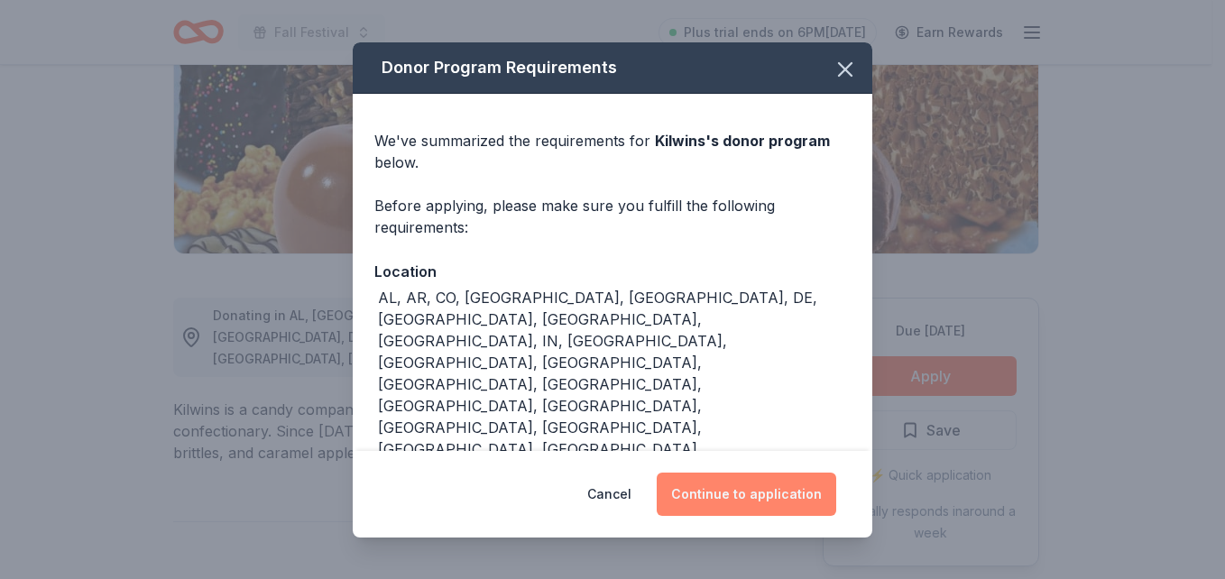
click at [754, 477] on button "Continue to application" at bounding box center [746, 494] width 179 height 43
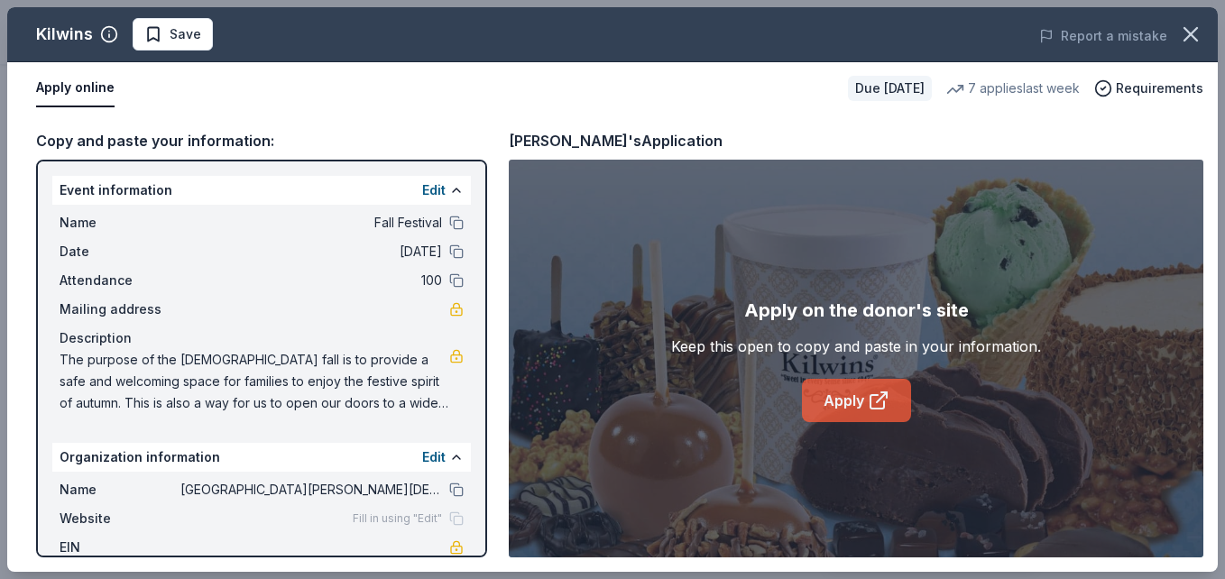
click at [854, 400] on link "Apply" at bounding box center [856, 400] width 109 height 43
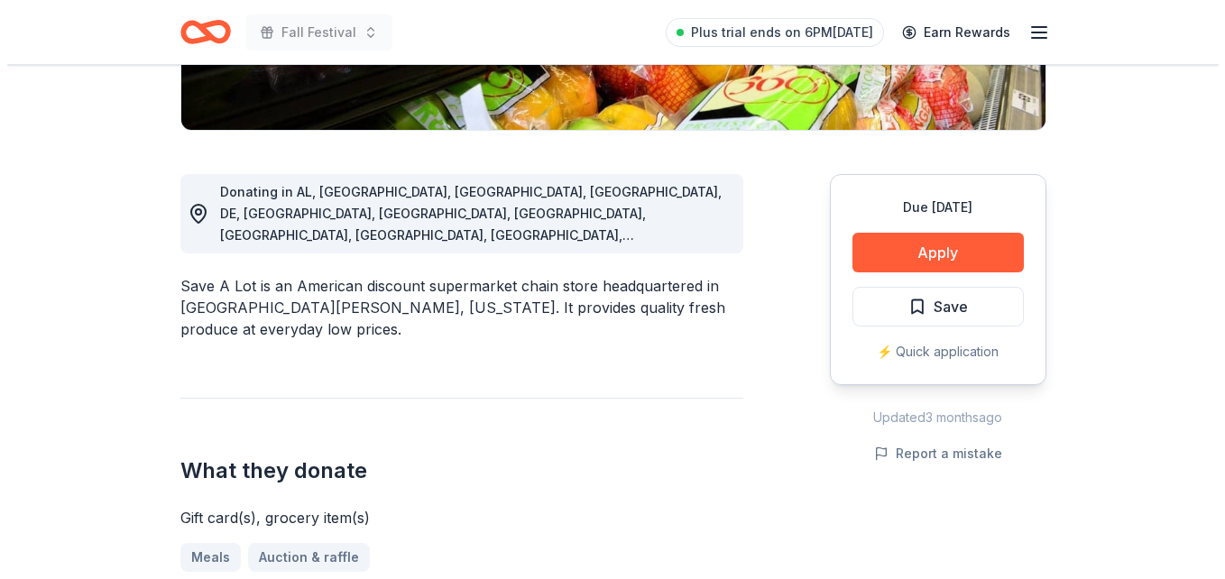
scroll to position [422, 0]
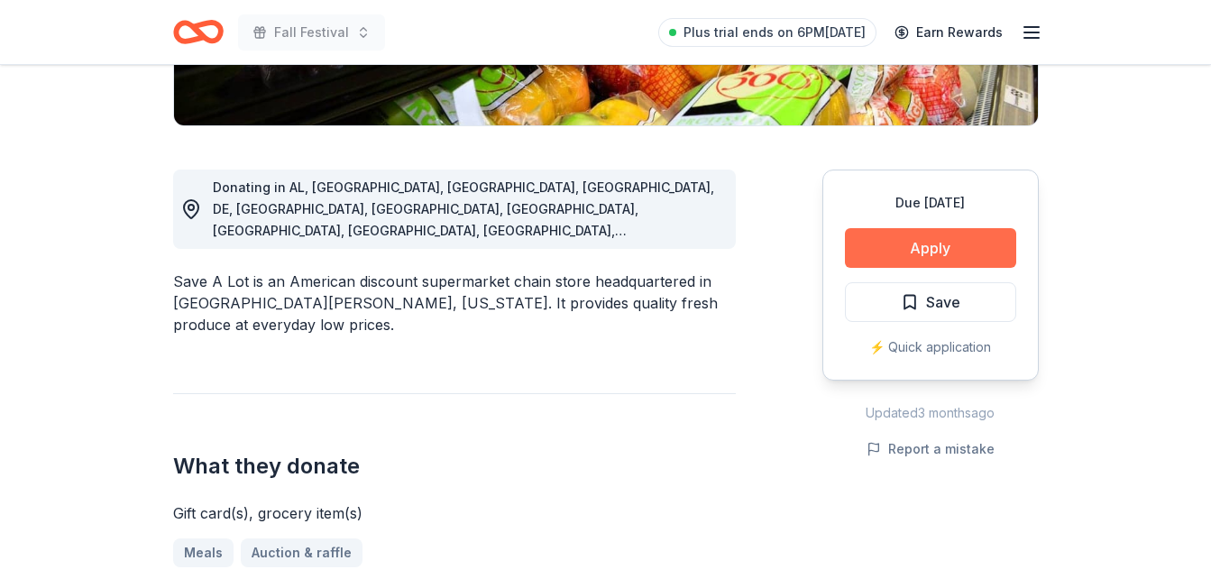
click at [937, 253] on button "Apply" at bounding box center [930, 248] width 171 height 40
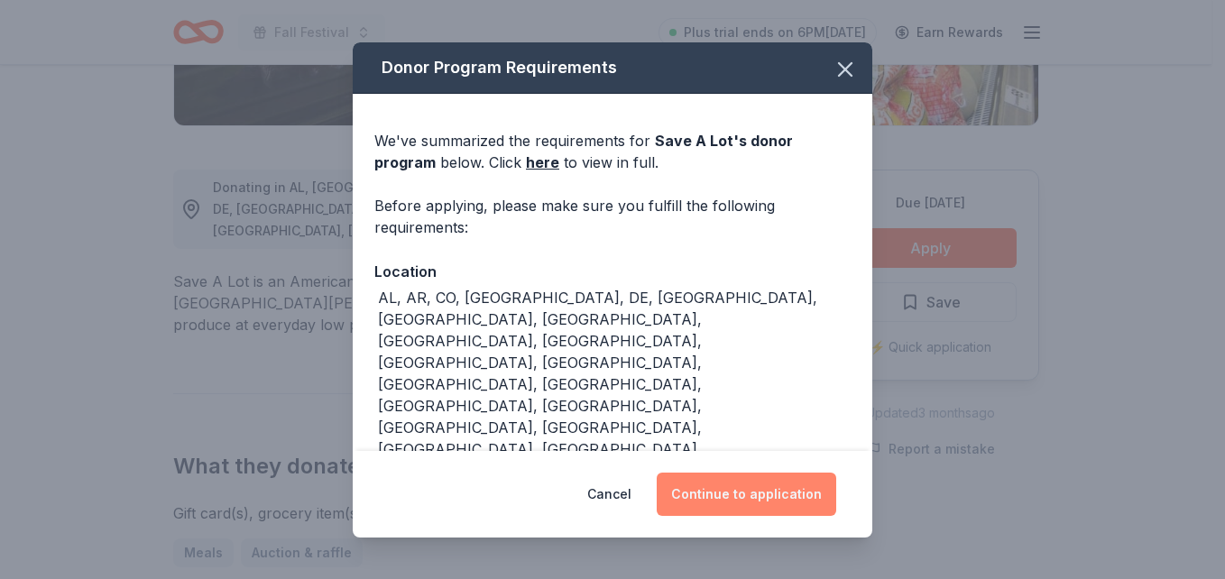
click at [733, 498] on button "Continue to application" at bounding box center [746, 494] width 179 height 43
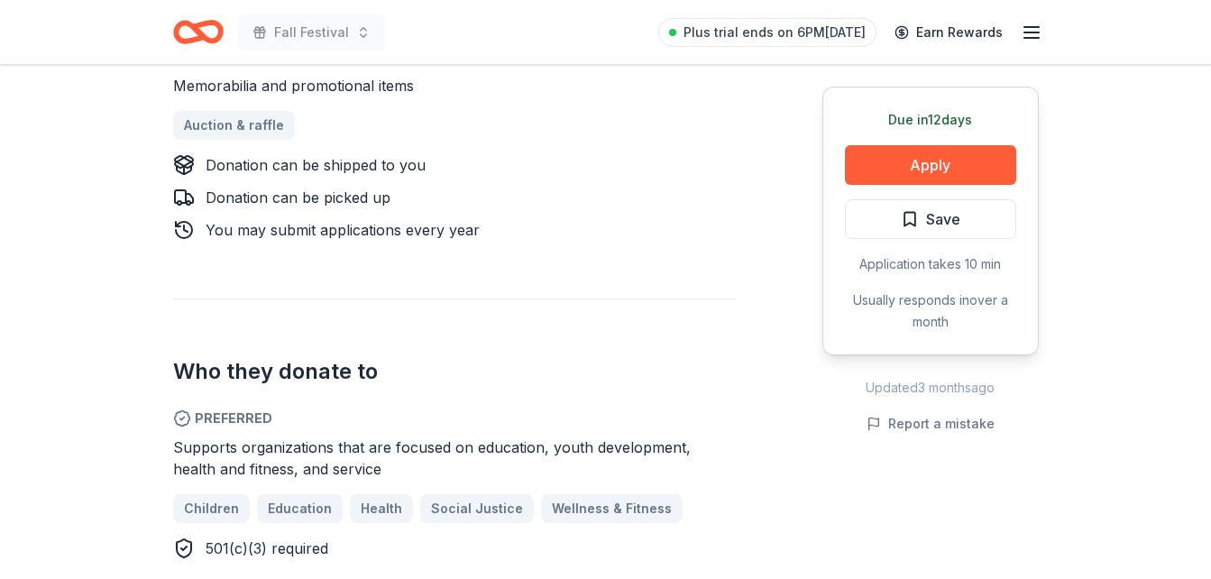
scroll to position [854, 0]
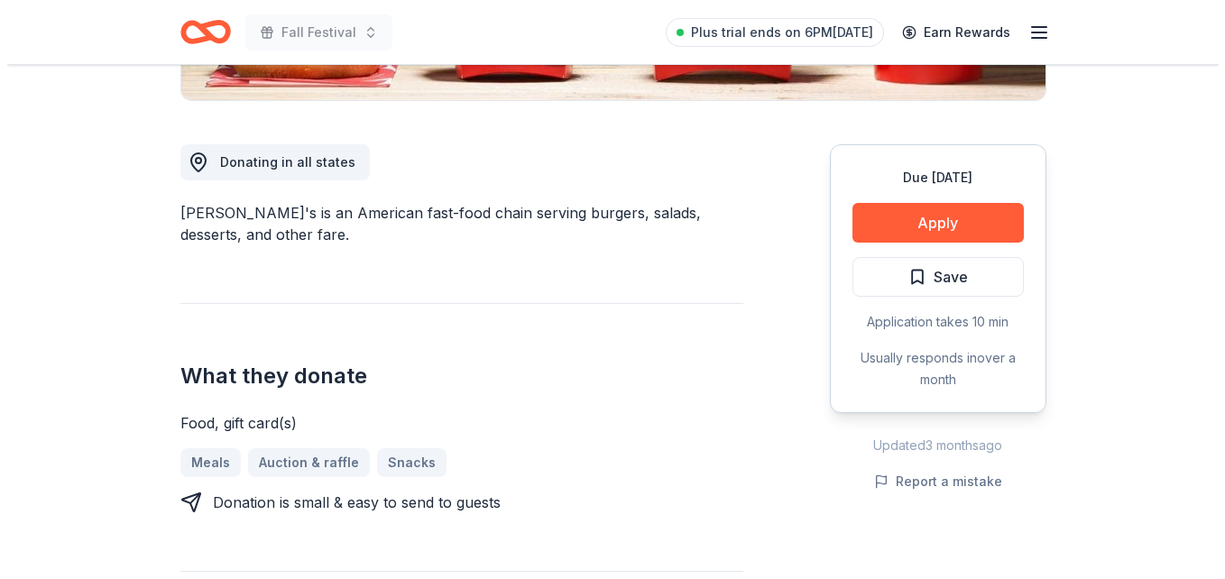
scroll to position [461, 0]
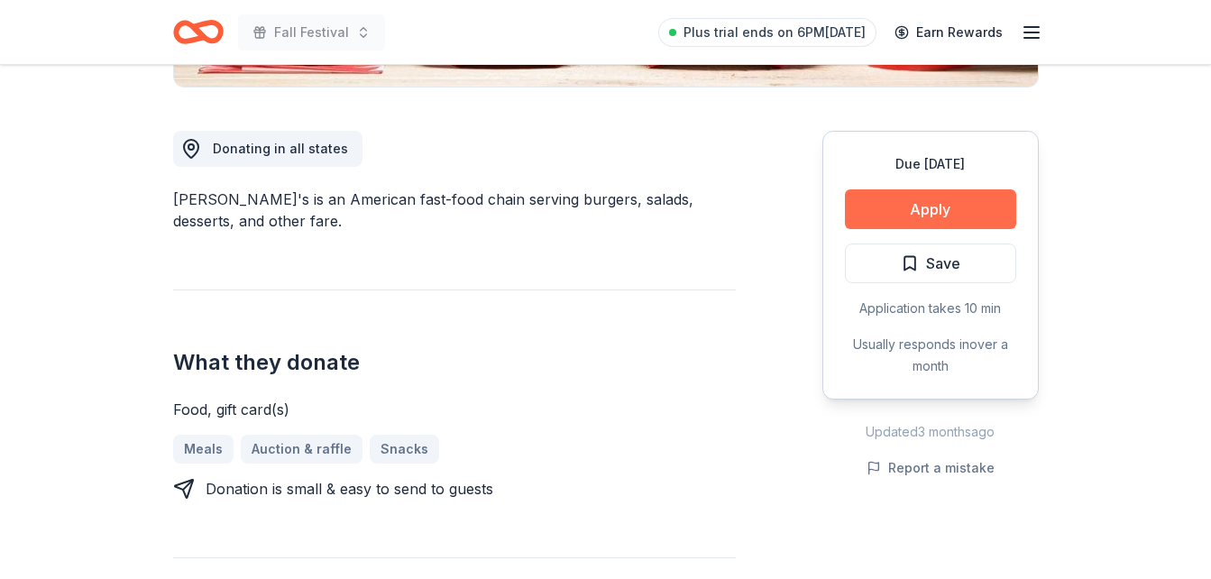
click at [923, 207] on button "Apply" at bounding box center [930, 209] width 171 height 40
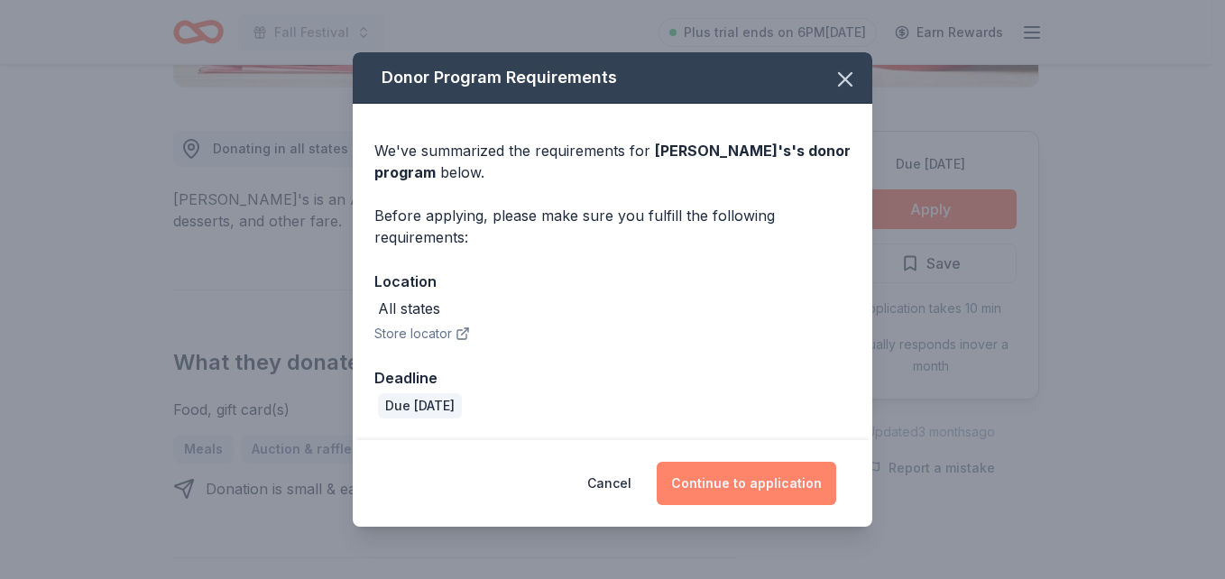
click at [792, 477] on button "Continue to application" at bounding box center [746, 483] width 179 height 43
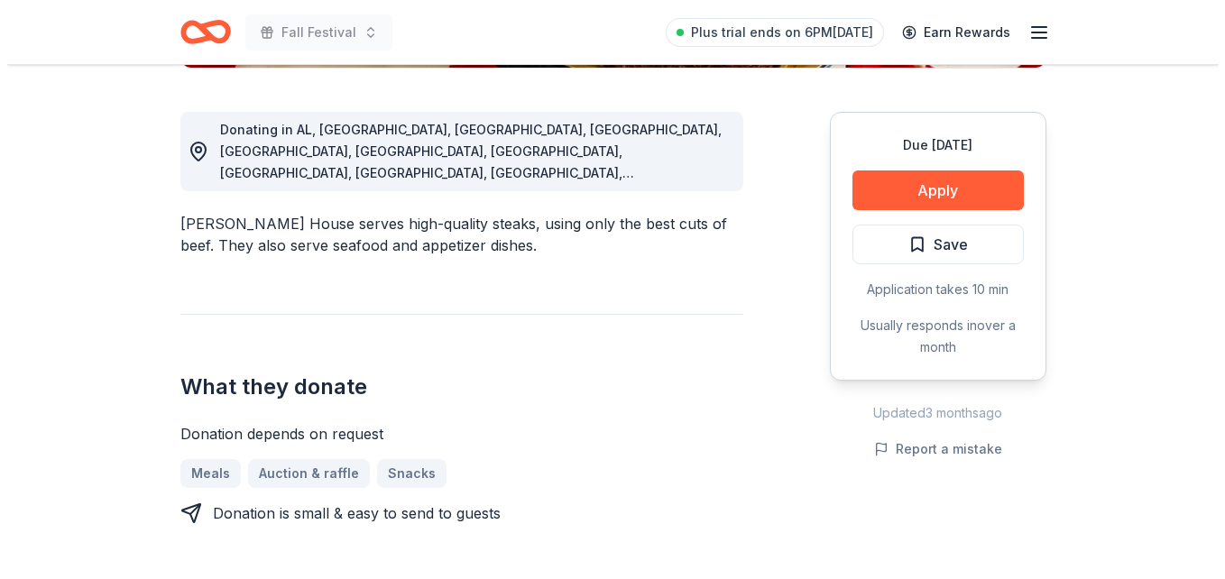
scroll to position [484, 0]
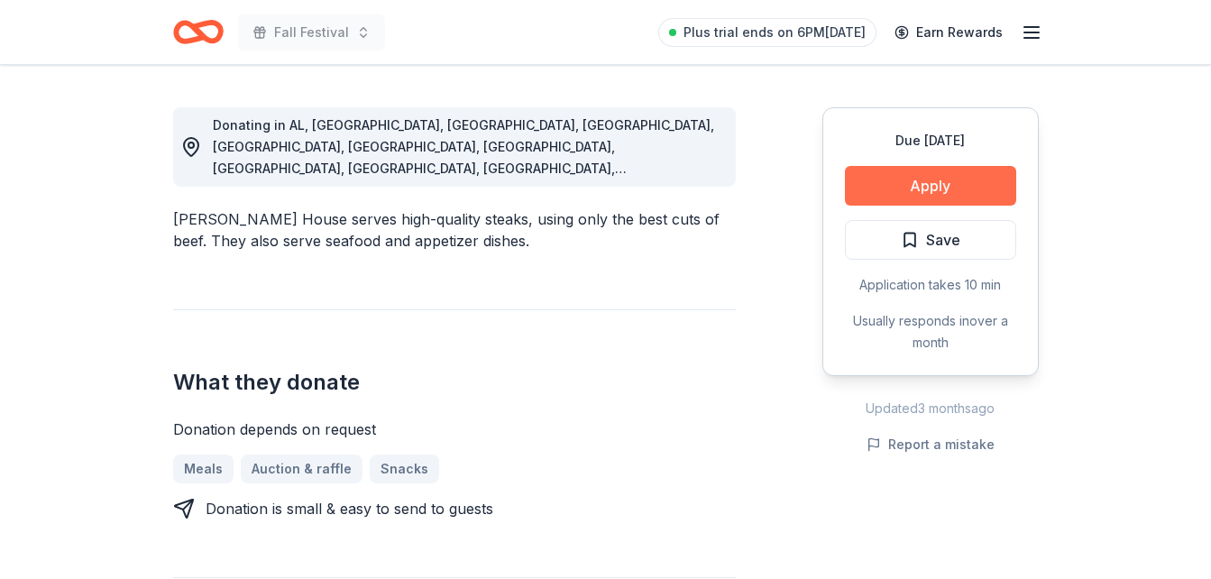
click at [929, 177] on button "Apply" at bounding box center [930, 186] width 171 height 40
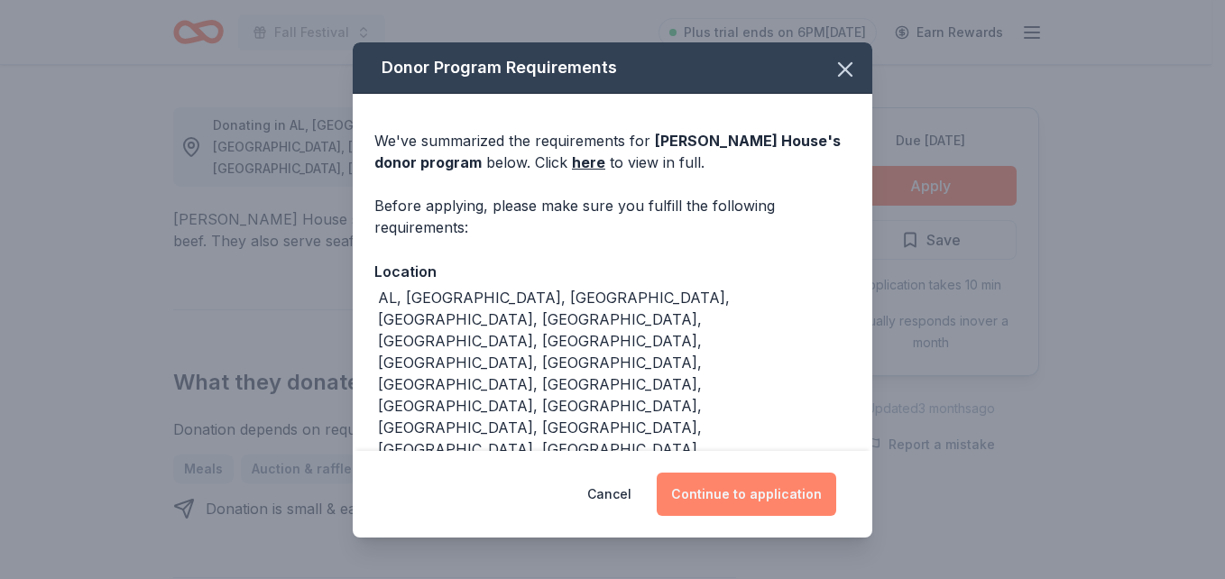
click at [770, 502] on button "Continue to application" at bounding box center [746, 494] width 179 height 43
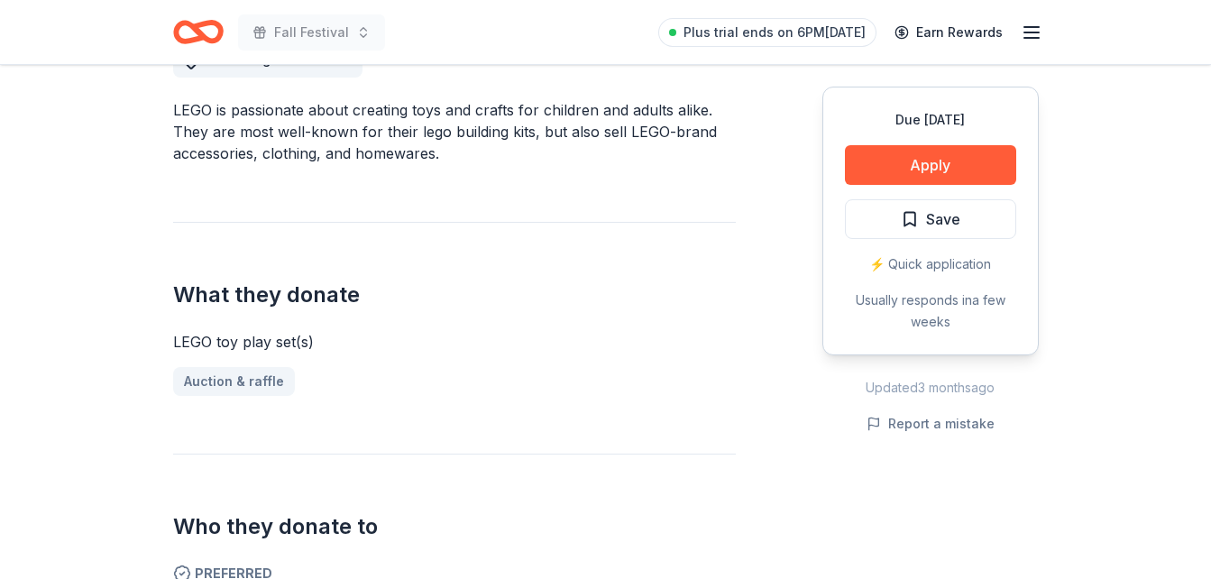
scroll to position [285, 0]
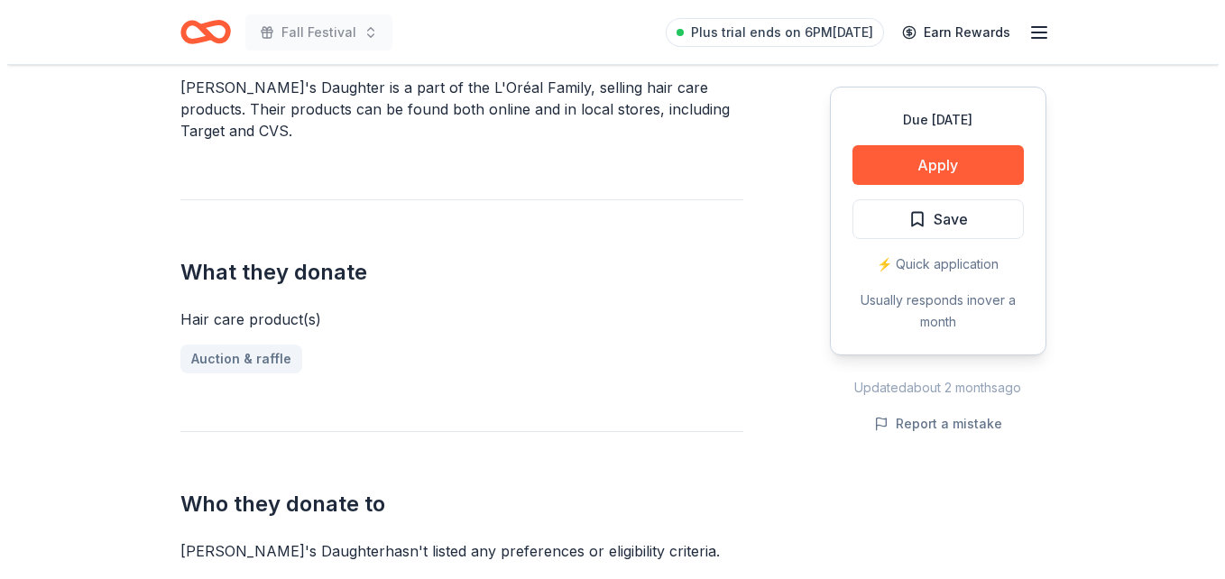
scroll to position [568, 0]
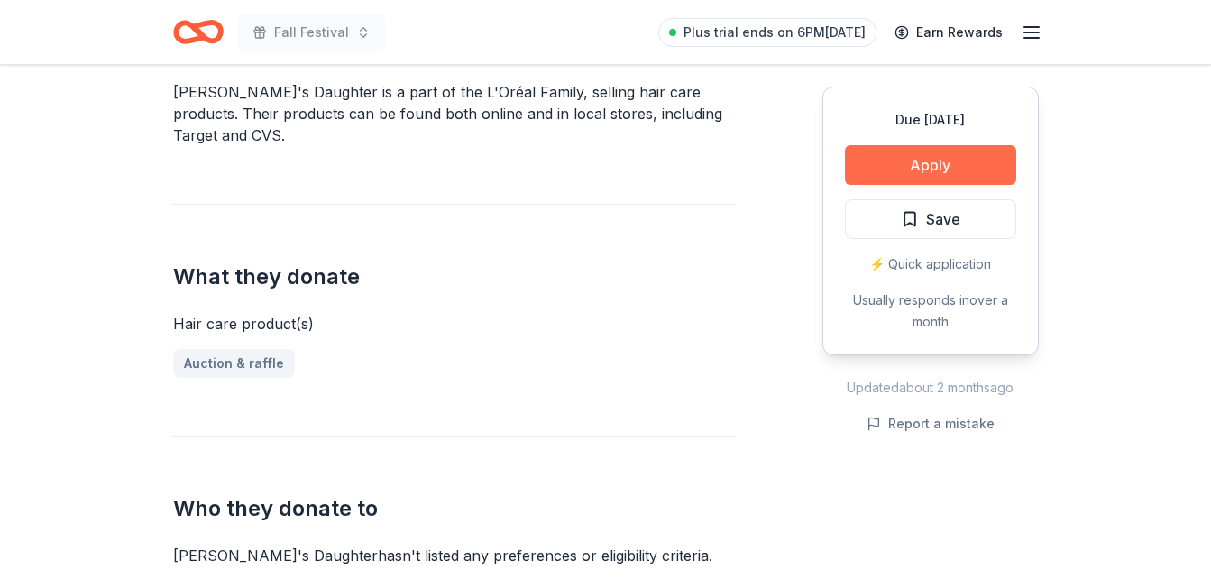
click at [927, 161] on button "Apply" at bounding box center [930, 165] width 171 height 40
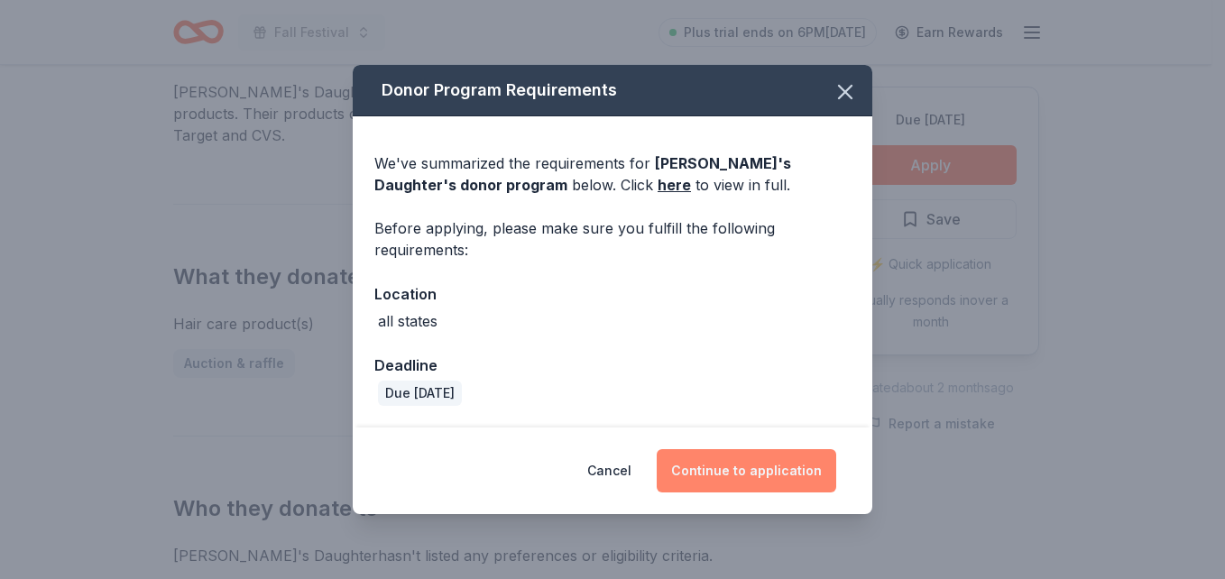
click at [736, 474] on button "Continue to application" at bounding box center [746, 470] width 179 height 43
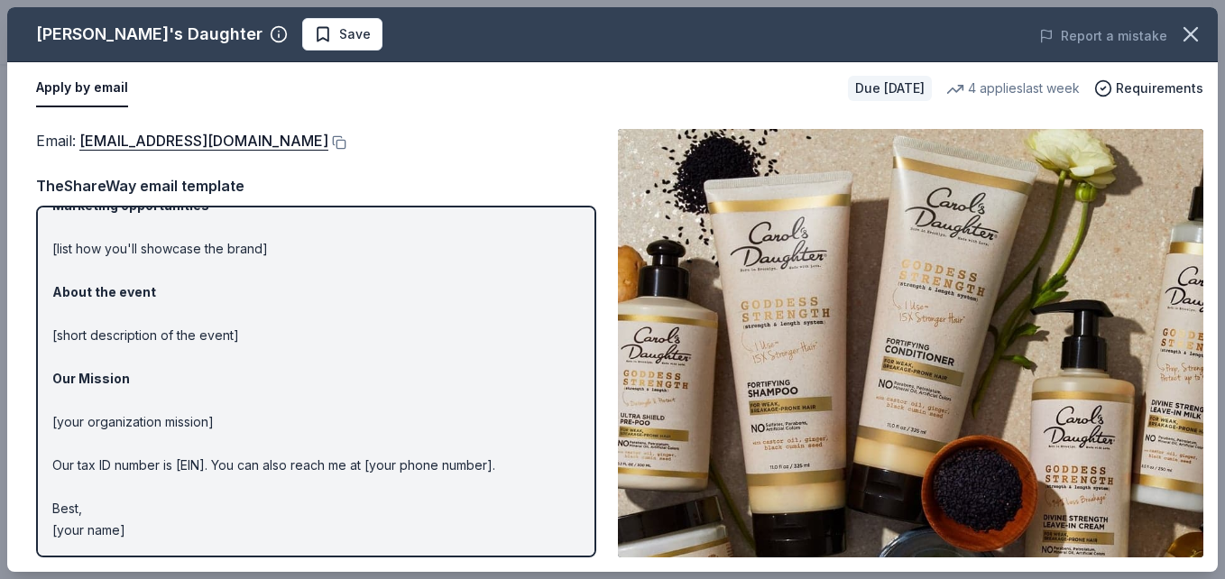
scroll to position [0, 0]
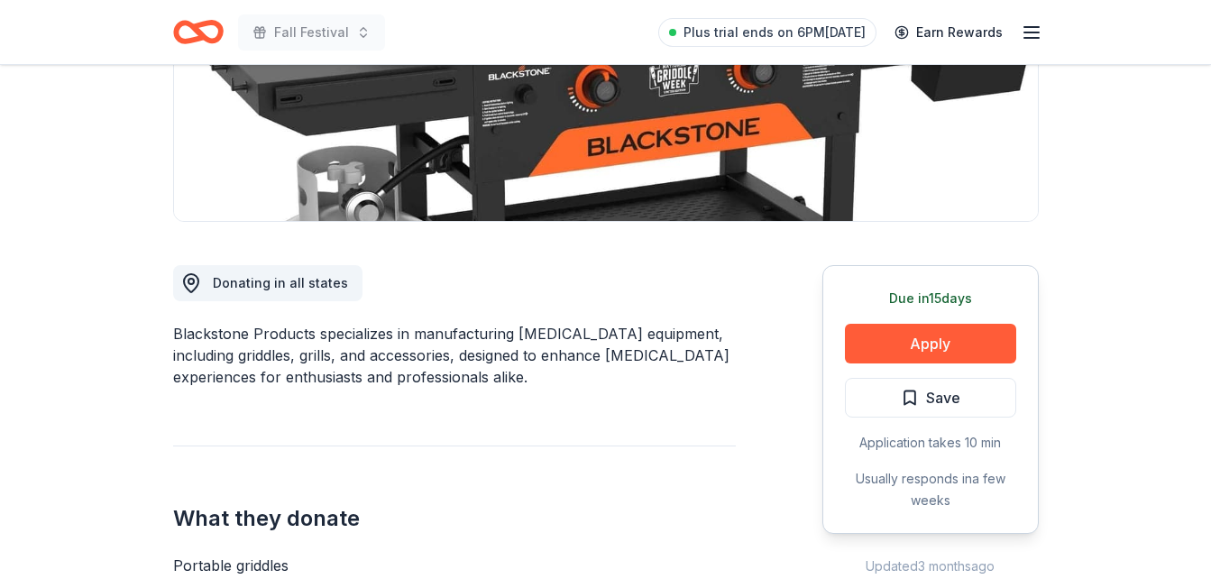
scroll to position [332, 0]
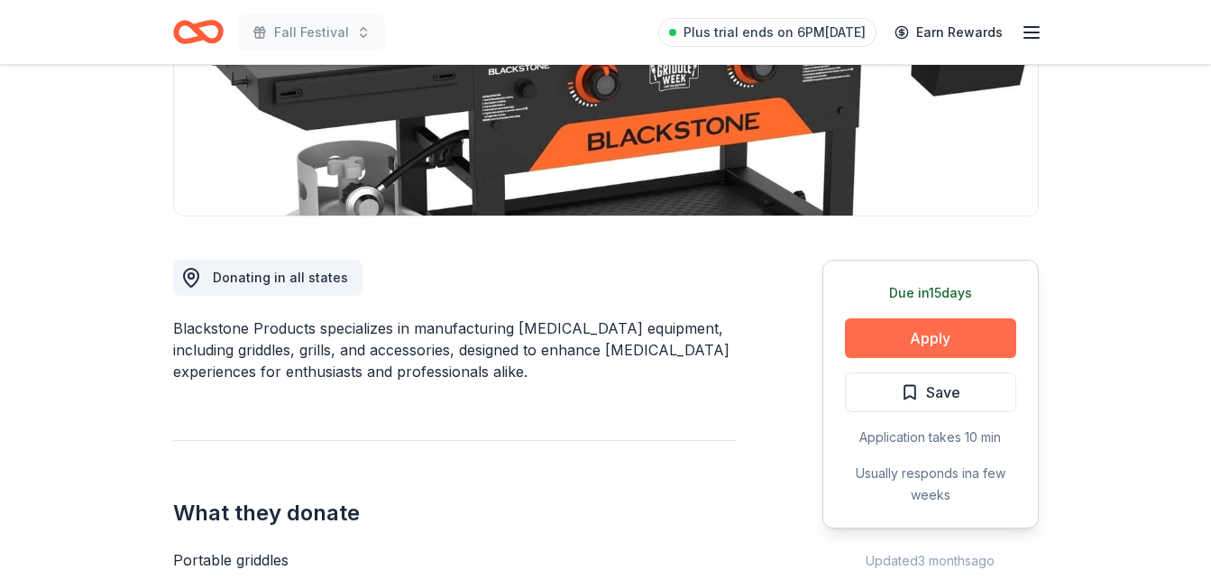
click at [905, 327] on button "Apply" at bounding box center [930, 338] width 171 height 40
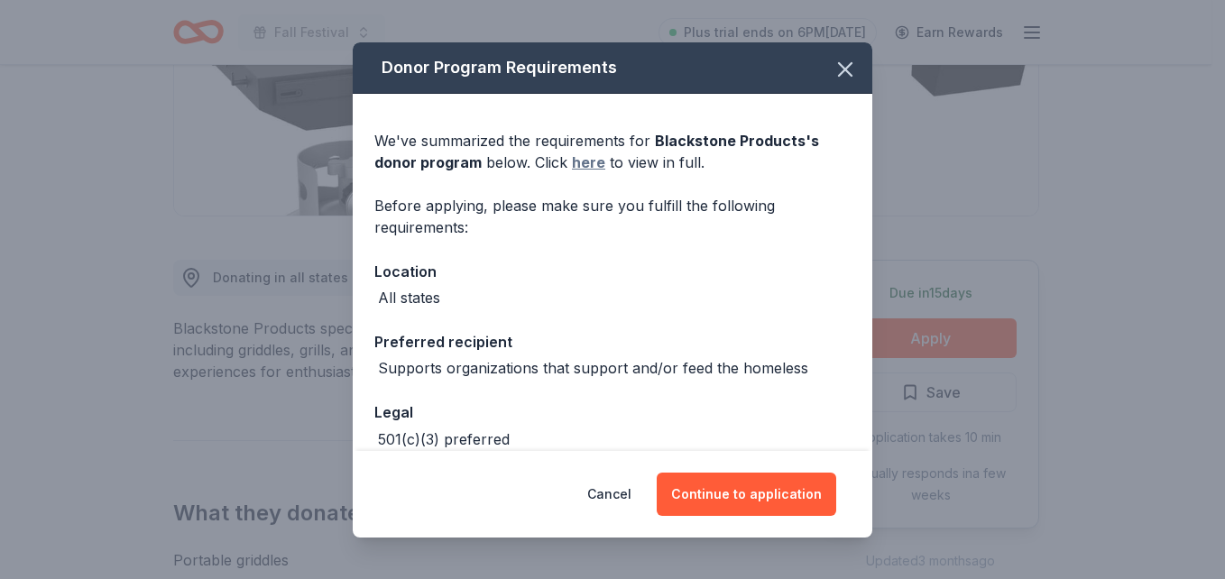
click at [588, 162] on link "here" at bounding box center [588, 163] width 33 height 22
click at [832, 64] on icon "button" at bounding box center [844, 69] width 25 height 25
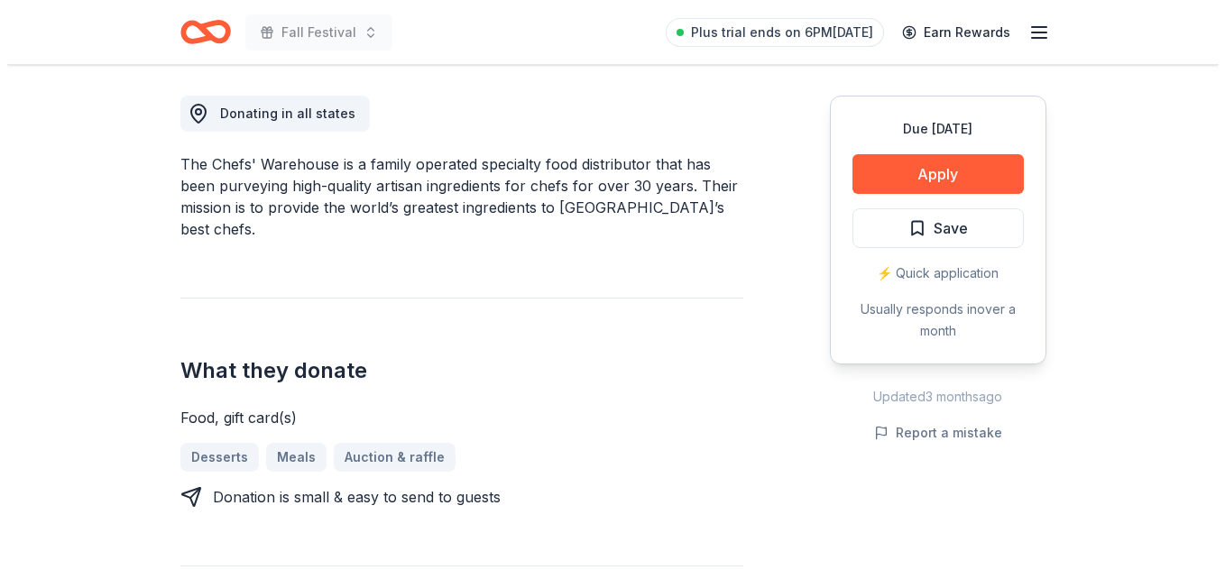
scroll to position [514, 0]
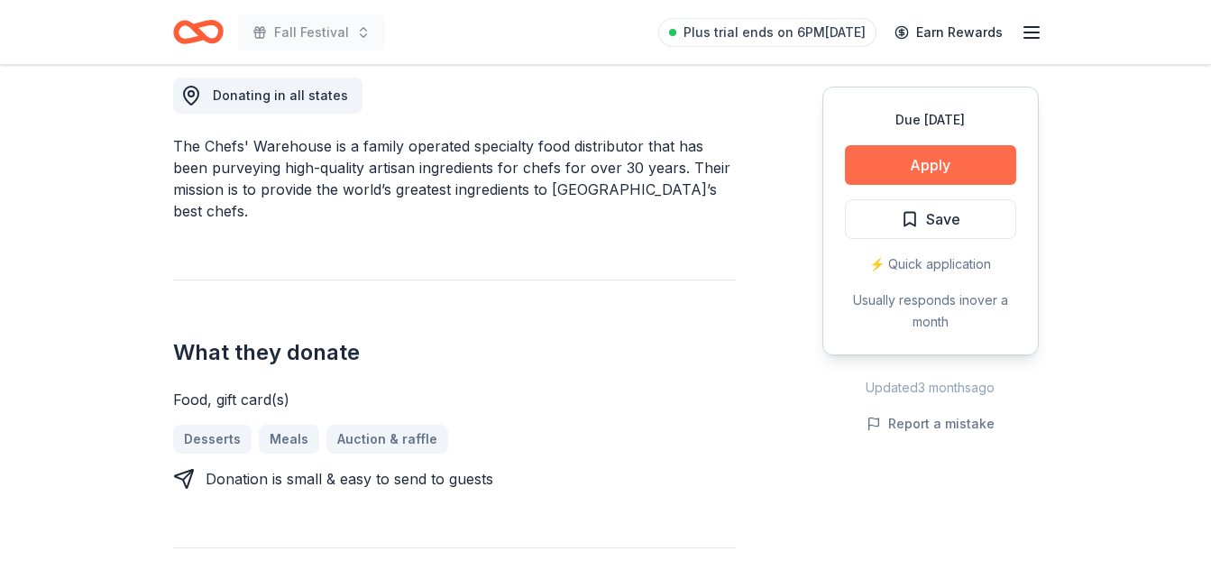
click at [905, 155] on button "Apply" at bounding box center [930, 165] width 171 height 40
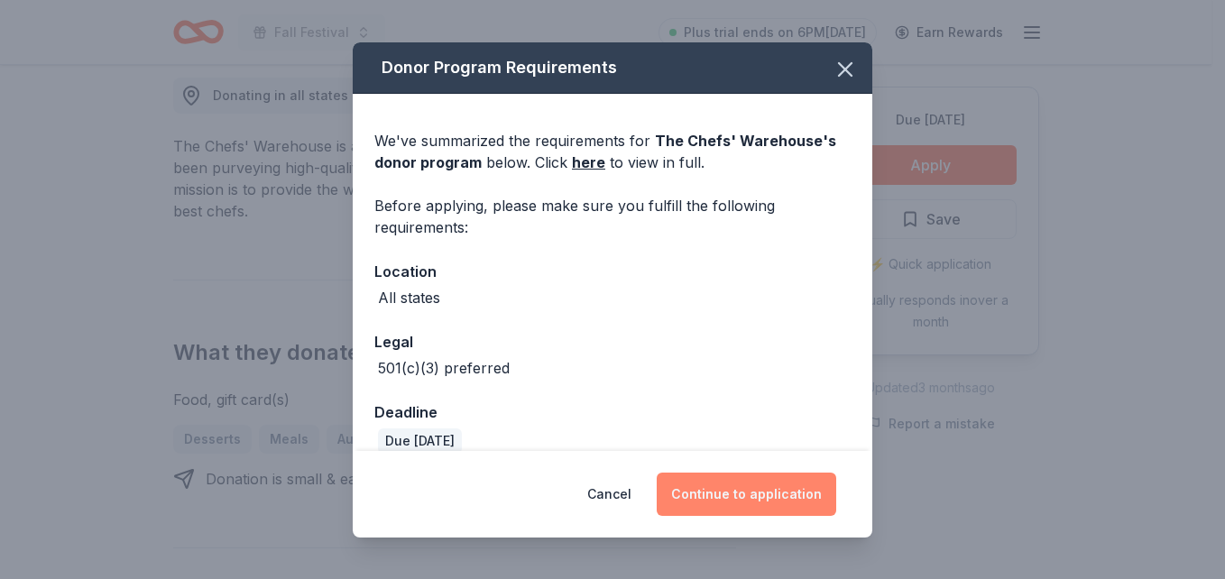
click at [739, 492] on button "Continue to application" at bounding box center [746, 494] width 179 height 43
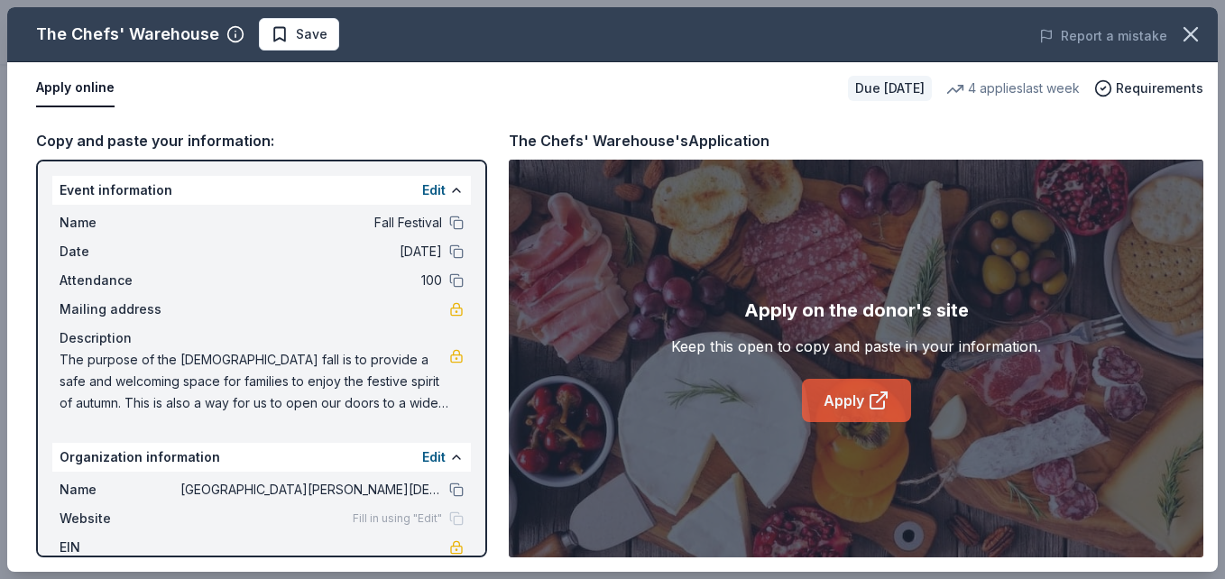
click at [863, 404] on link "Apply" at bounding box center [856, 400] width 109 height 43
